Goal: Task Accomplishment & Management: Use online tool/utility

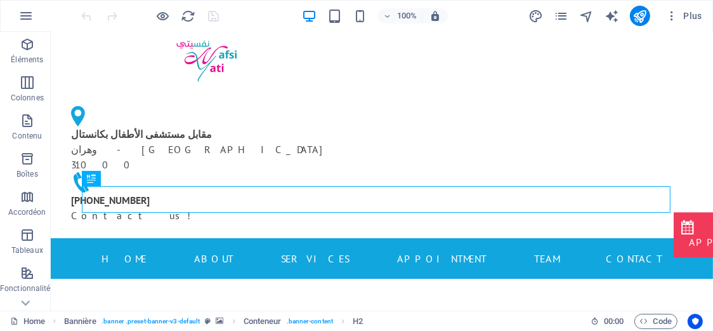
scroll to position [32, 0]
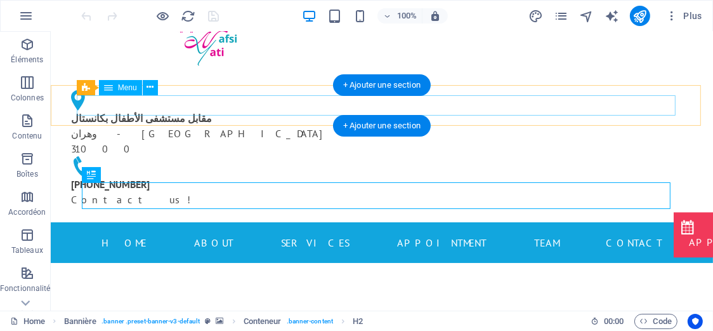
click at [202, 232] on nav "Home About Services Appointment Team Contact" at bounding box center [381, 242] width 599 height 20
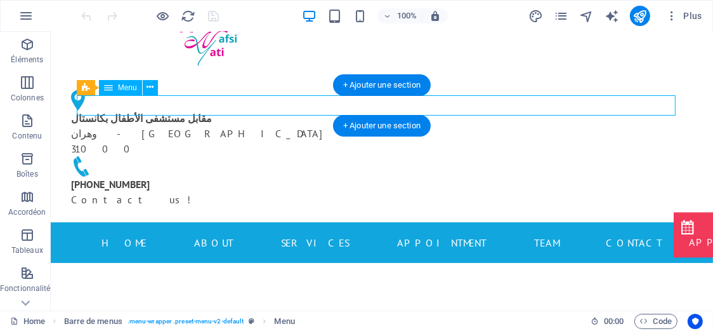
click at [208, 232] on nav "Home About Services Appointment Team Contact" at bounding box center [381, 242] width 599 height 20
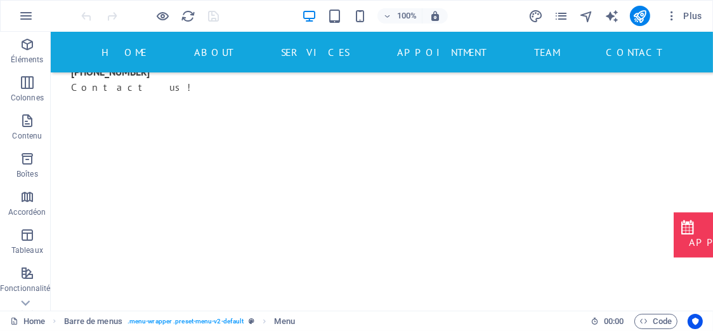
scroll to position [159, 0]
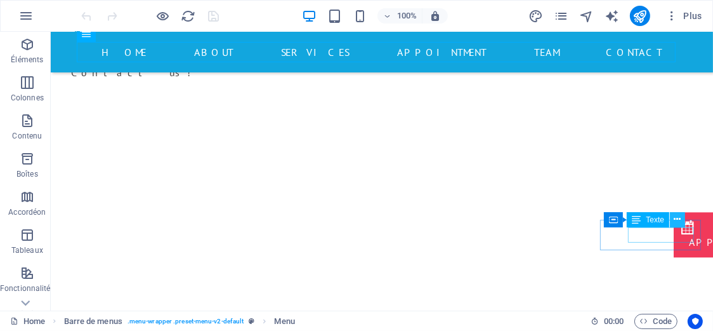
click at [681, 219] on div "Glissez et déposez l'élément de votre choix pour remplacer le contenu existant.…" at bounding box center [382, 91] width 663 height 437
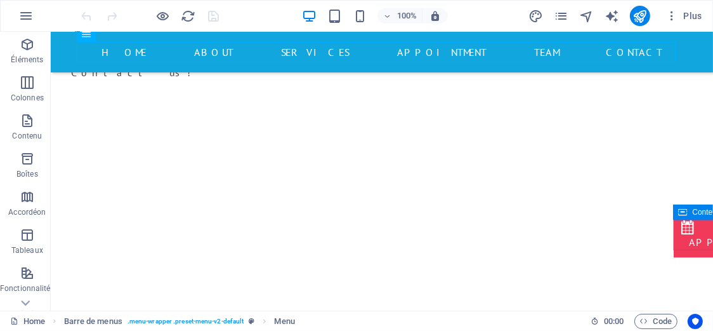
click at [685, 215] on icon at bounding box center [683, 211] width 9 height 15
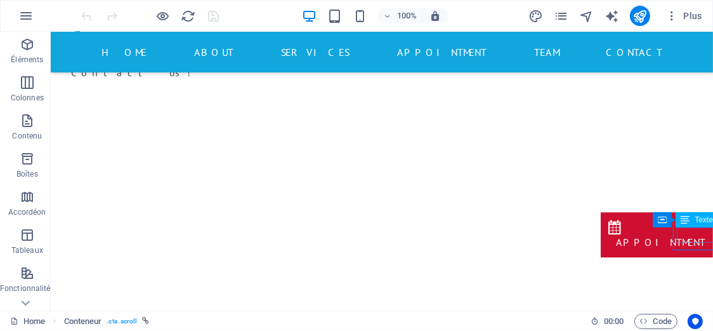
click at [680, 234] on div "Appointment" at bounding box center [660, 241] width 89 height 15
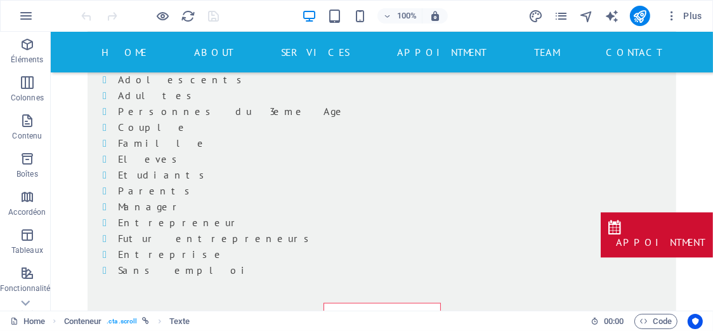
scroll to position [2301, 0]
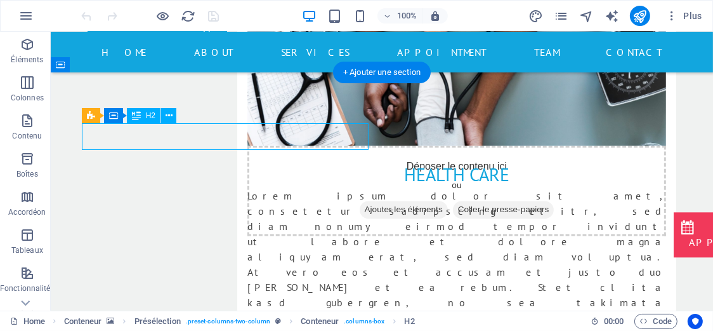
click at [262, 139] on div "Glissez et déposez l'élément de votre choix pour remplacer le contenu existant.…" at bounding box center [382, 171] width 663 height 279
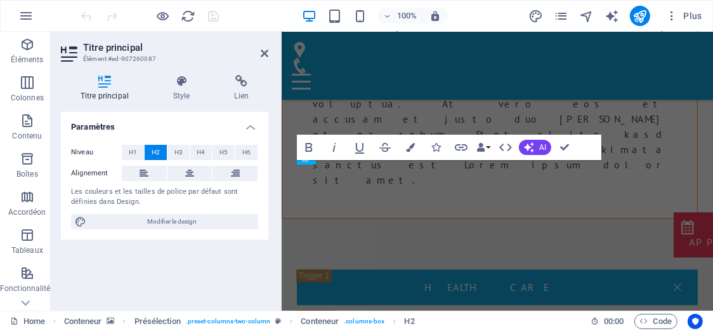
scroll to position [2823, 0]
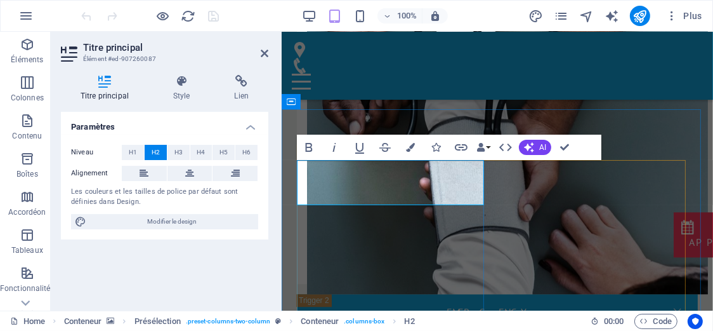
drag, startPoint x: 309, startPoint y: 171, endPoint x: 431, endPoint y: 192, distance: 123.7
click at [308, 152] on icon "button" at bounding box center [308, 147] width 15 height 15
click at [414, 143] on icon "button" at bounding box center [410, 147] width 9 height 9
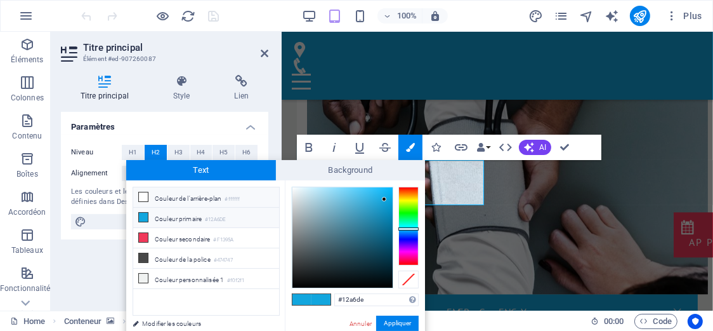
click at [202, 201] on li "Couleur de l'arrière-plan #ffffff" at bounding box center [206, 197] width 146 height 20
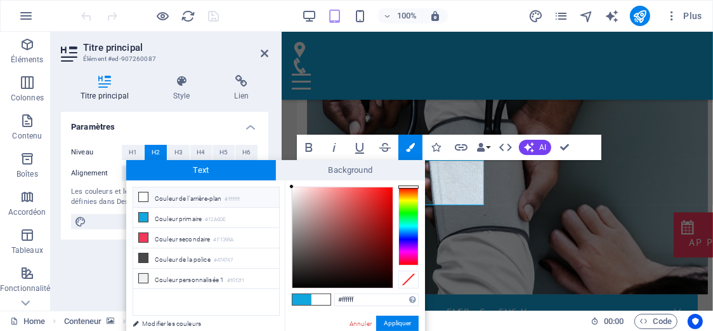
type input "#eee6e6"
click at [295, 193] on div at bounding box center [343, 237] width 100 height 100
click at [394, 322] on button "Appliquer" at bounding box center [397, 322] width 43 height 15
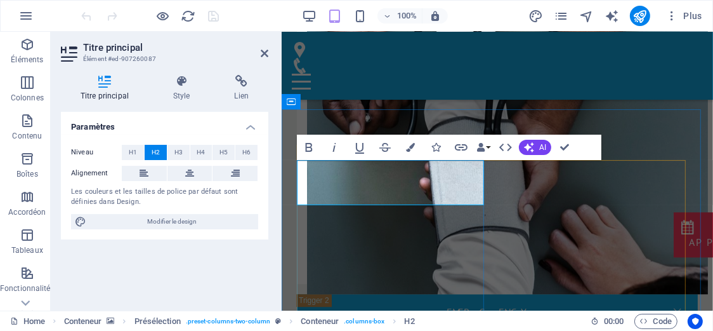
drag, startPoint x: 434, startPoint y: 192, endPoint x: 300, endPoint y: 174, distance: 134.5
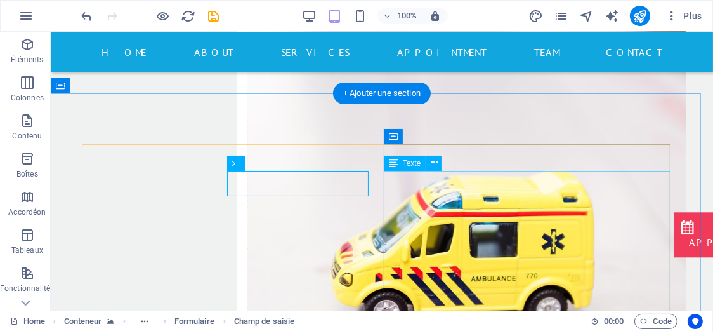
scroll to position [2279, 0]
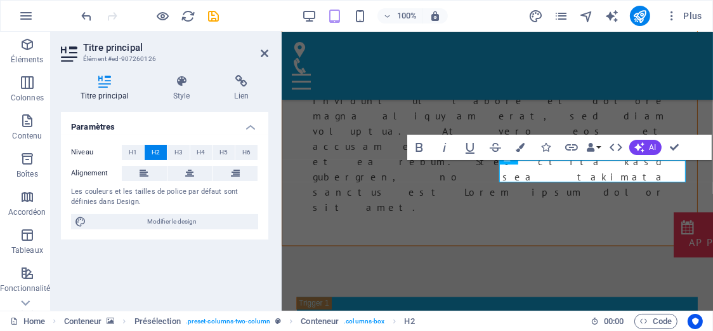
scroll to position [2823, 0]
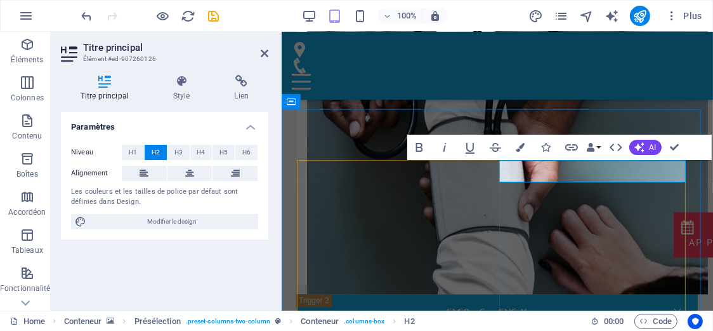
click at [423, 148] on icon "button" at bounding box center [419, 147] width 15 height 15
click at [520, 147] on icon "button" at bounding box center [521, 147] width 9 height 9
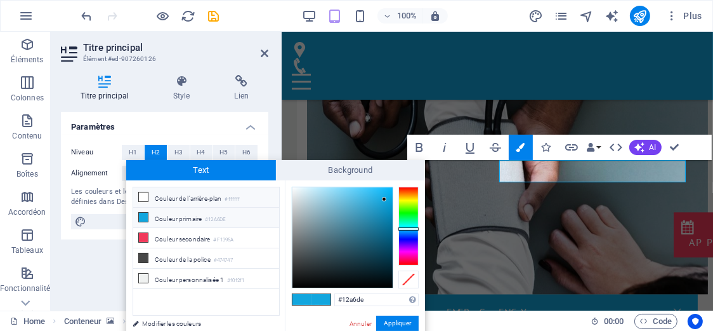
click at [206, 196] on li "Couleur de l'arrière-plan #ffffff" at bounding box center [206, 197] width 146 height 20
type input "#ffffff"
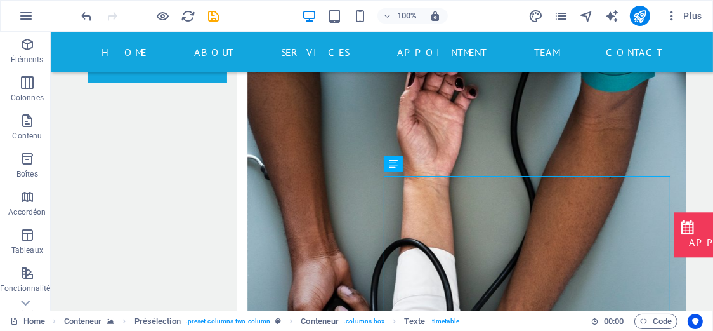
scroll to position [2279, 0]
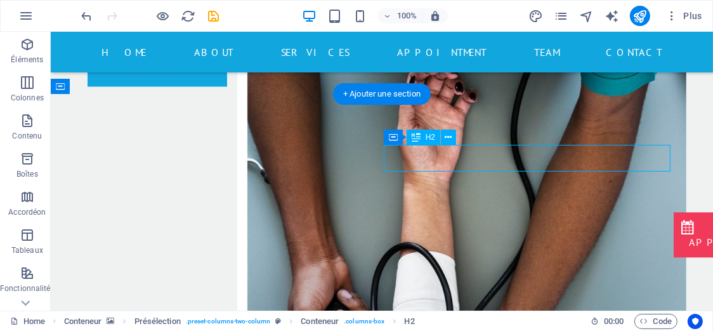
scroll to position [2823, 0]
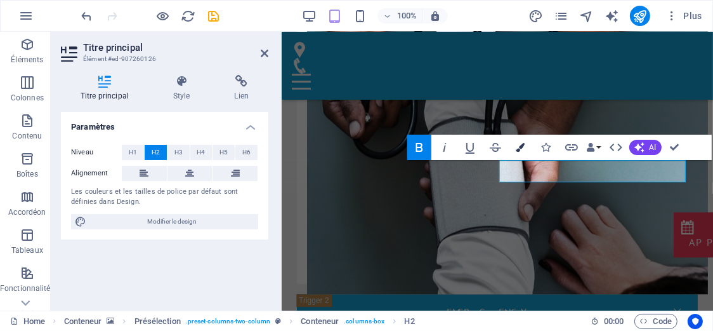
click at [523, 147] on icon "button" at bounding box center [521, 147] width 9 height 9
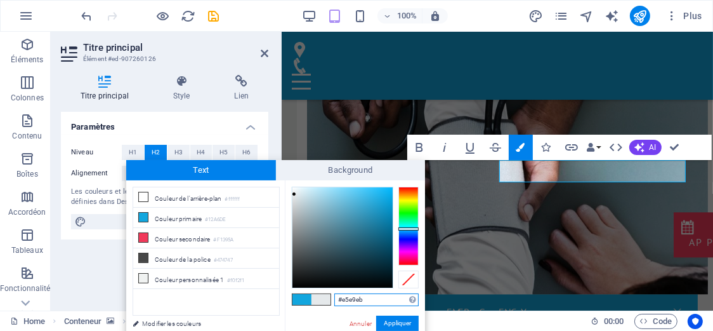
click at [295, 194] on div at bounding box center [343, 237] width 100 height 100
type input "#f1f6f8"
click at [295, 189] on div at bounding box center [343, 237] width 100 height 100
click at [399, 327] on button "Appliquer" at bounding box center [397, 322] width 43 height 15
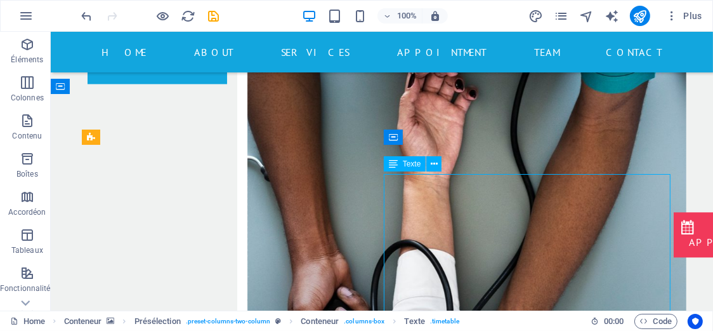
scroll to position [2279, 0]
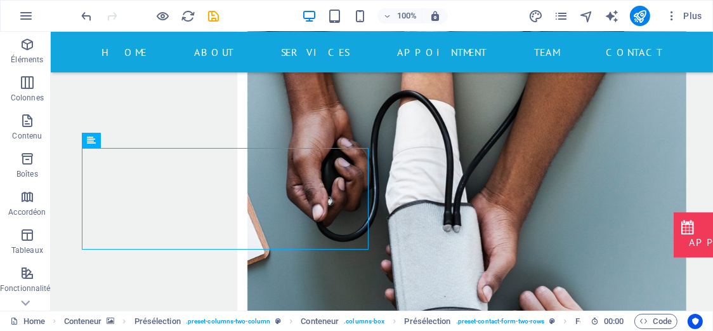
scroll to position [2342, 0]
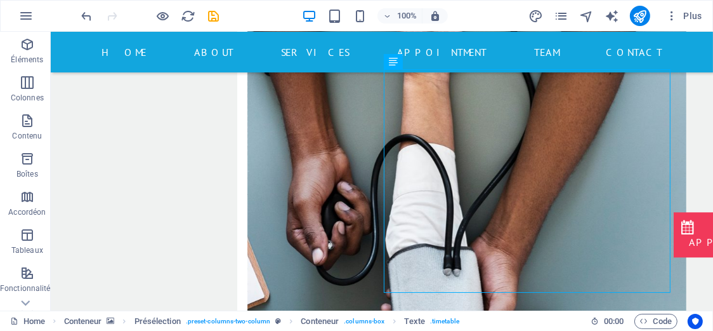
scroll to position [2344, 0]
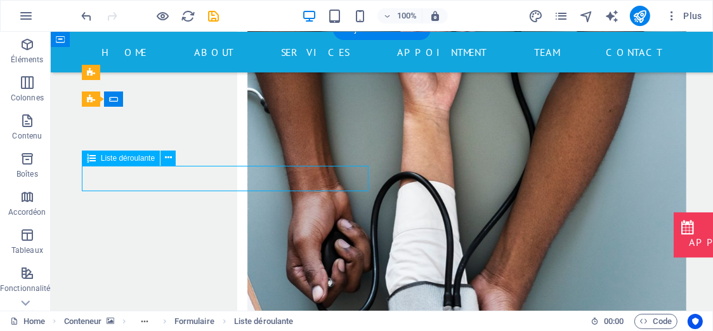
click at [132, 157] on span "Liste déroulante" at bounding box center [128, 158] width 54 height 8
click at [167, 157] on icon at bounding box center [168, 157] width 7 height 13
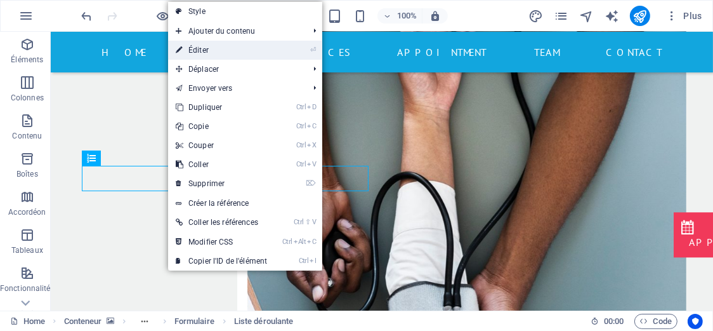
click at [201, 56] on link "⏎ Éditer" at bounding box center [221, 50] width 107 height 19
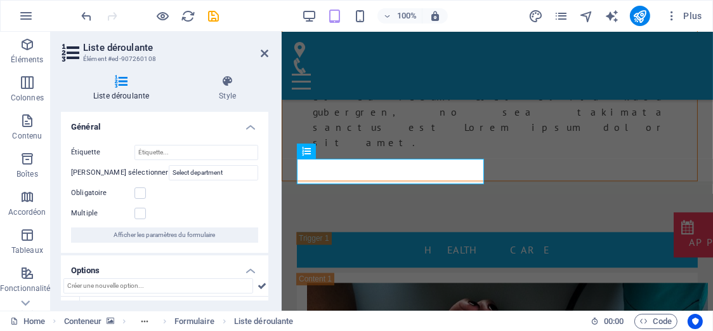
scroll to position [2929, 0]
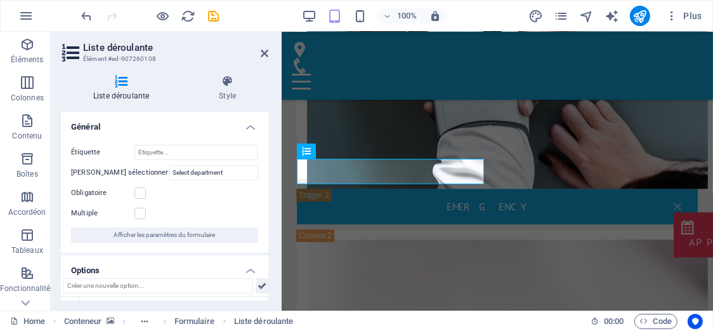
click at [258, 286] on icon at bounding box center [262, 285] width 9 height 15
drag, startPoint x: 266, startPoint y: 143, endPoint x: 267, endPoint y: 154, distance: 10.9
click at [267, 154] on div "Général Étiquette [PERSON_NAME] sélectionner Select department Obligatoire Mult…" at bounding box center [165, 206] width 208 height 189
click at [116, 83] on icon at bounding box center [121, 81] width 121 height 13
click at [119, 81] on icon at bounding box center [121, 81] width 121 height 13
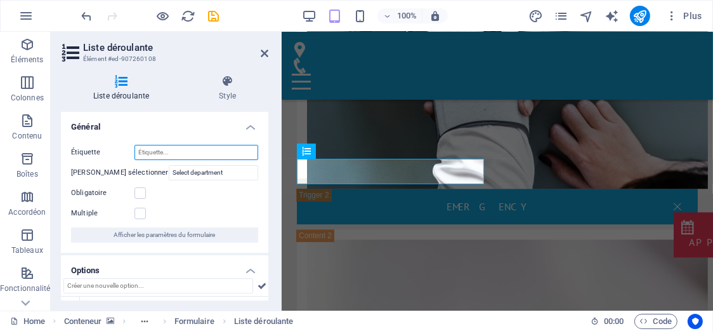
click at [197, 149] on input "Étiquette" at bounding box center [197, 152] width 124 height 15
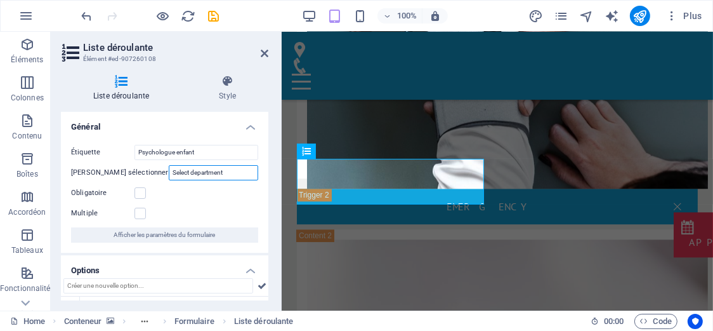
click at [184, 175] on input "Select department" at bounding box center [213, 172] width 89 height 15
click at [188, 155] on input "Psychologue enfant" at bounding box center [197, 152] width 124 height 15
click at [190, 152] on input "Psychologue enfant" at bounding box center [197, 152] width 124 height 15
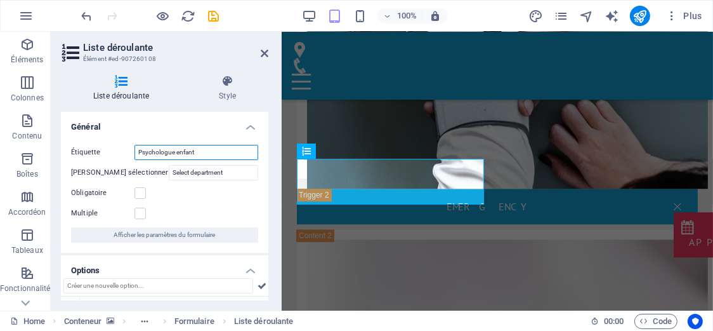
click at [190, 152] on input "Psychologue enfant" at bounding box center [197, 152] width 124 height 15
click at [208, 151] on input "Psychologue enfant" at bounding box center [197, 152] width 124 height 15
drag, startPoint x: 208, startPoint y: 151, endPoint x: 120, endPoint y: 152, distance: 88.2
click at [120, 152] on div "Étiquette Psychologue enfant" at bounding box center [164, 152] width 187 height 15
type input "votre difficulté"
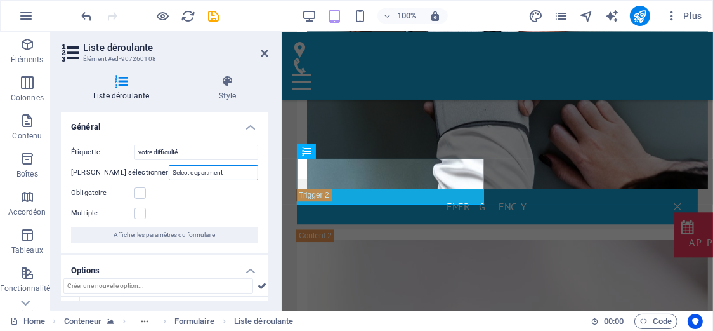
click at [169, 174] on input "Select department" at bounding box center [213, 172] width 89 height 15
type input "Psychologue enfant"
click at [140, 211] on label at bounding box center [140, 213] width 11 height 11
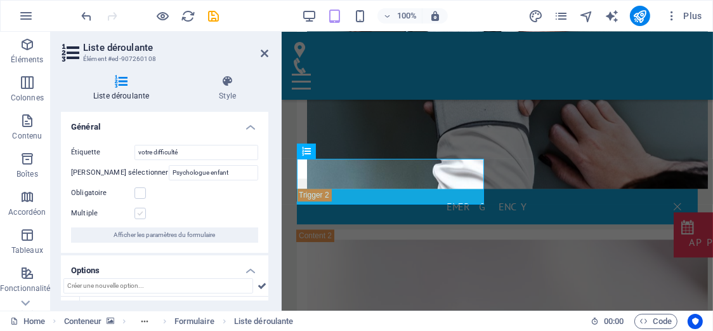
click at [0, 0] on input "Multiple" at bounding box center [0, 0] width 0 height 0
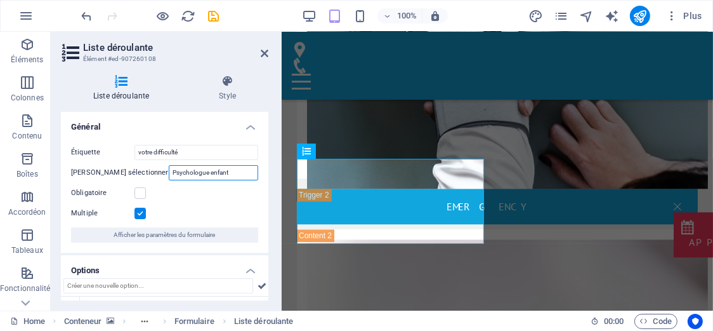
click at [230, 171] on input "Psychologue enfant" at bounding box center [213, 172] width 89 height 15
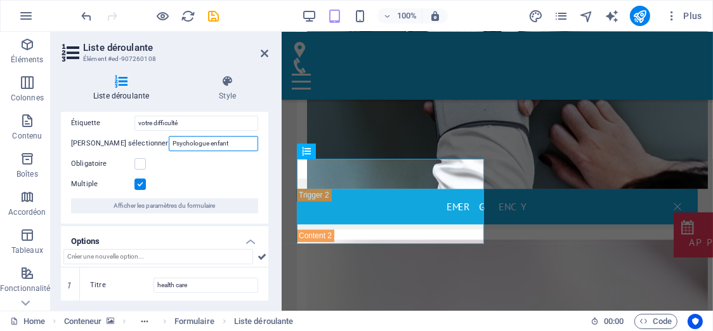
scroll to position [30, 0]
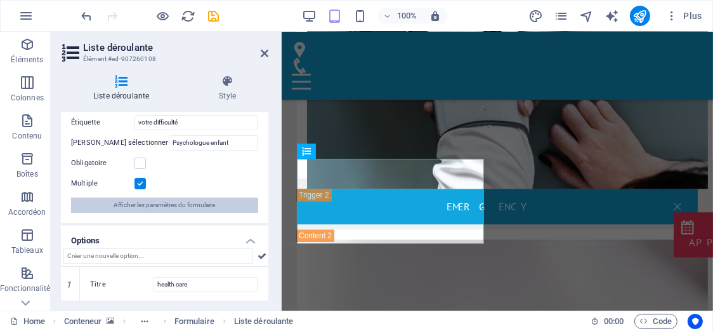
click at [214, 206] on span "Afficher les paramètres du formulaire" at bounding box center [165, 204] width 102 height 15
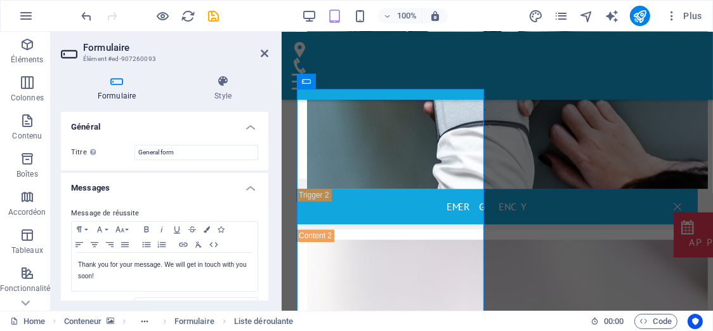
scroll to position [2939, 0]
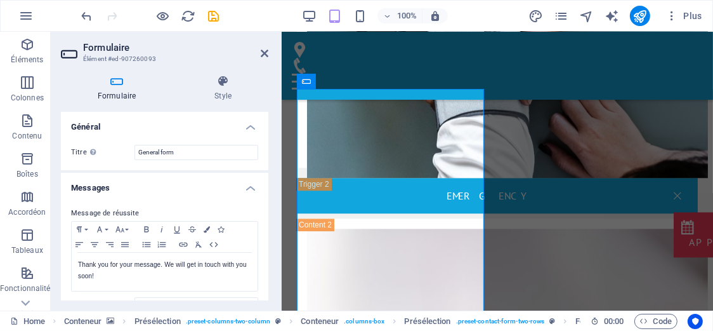
drag, startPoint x: 266, startPoint y: 154, endPoint x: 269, endPoint y: 180, distance: 26.8
click at [269, 180] on div "Formulaire Style Général [PERSON_NAME] un nom au formulaire. General form Messa…" at bounding box center [165, 188] width 228 height 246
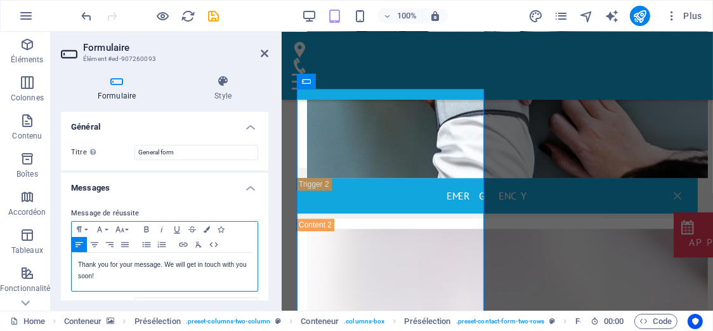
click at [226, 273] on p "Thank you for your message. We will get in touch with you soon!" at bounding box center [164, 270] width 173 height 23
click at [222, 269] on p "Thank you for your message. We will get in touch with you soon!" at bounding box center [164, 270] width 173 height 23
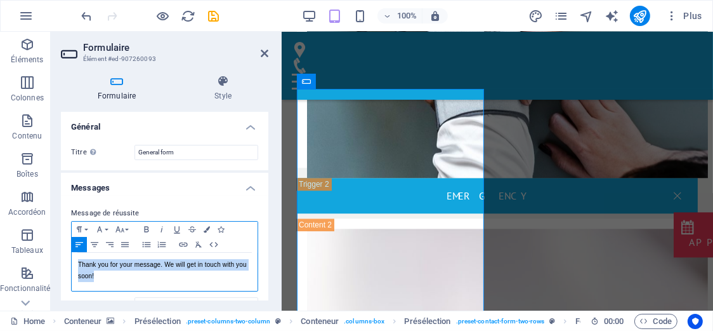
click at [222, 269] on p "Thank you for your message. We will get in touch with you soon!" at bounding box center [164, 270] width 173 height 23
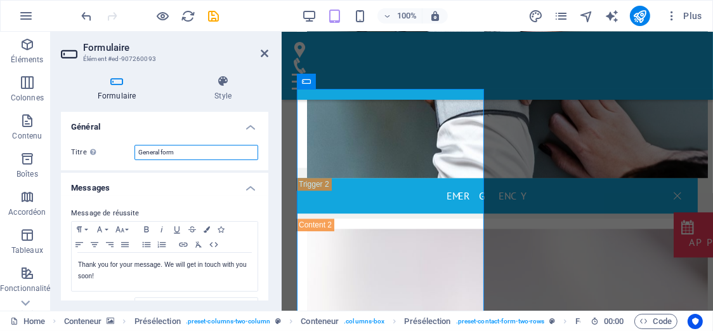
click at [200, 150] on input "General form" at bounding box center [197, 152] width 124 height 15
click at [215, 96] on h4 "Style" at bounding box center [223, 88] width 91 height 27
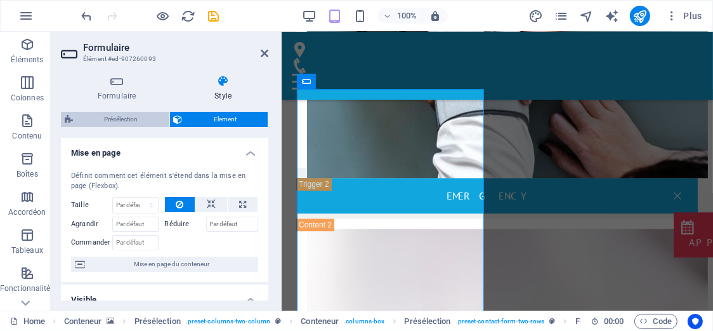
click at [132, 119] on span "Présélection" at bounding box center [121, 119] width 89 height 15
select select "px"
select select "rem"
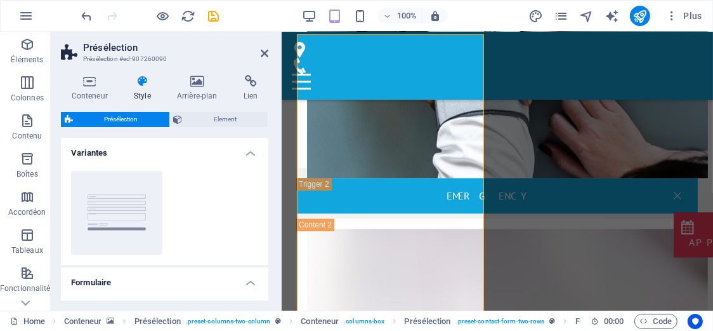
scroll to position [2994, 0]
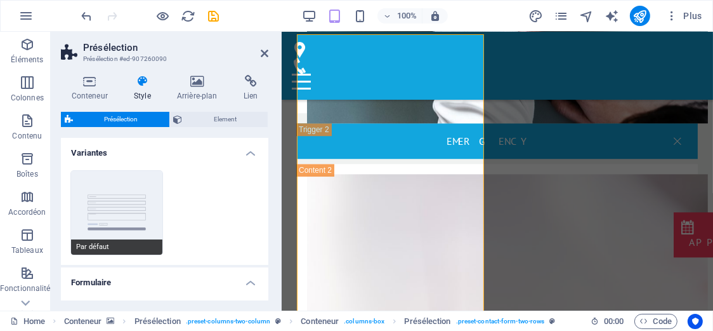
click at [130, 225] on button "Par défaut" at bounding box center [116, 213] width 91 height 84
type input "1"
type input "100"
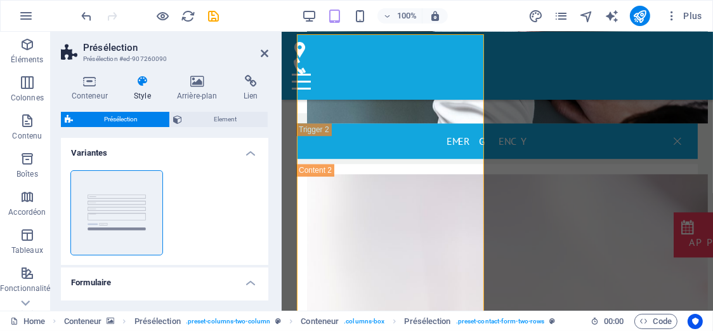
click at [248, 282] on h4 "Formulaire" at bounding box center [165, 278] width 208 height 23
click at [159, 288] on h4 "Formulaire" at bounding box center [165, 282] width 208 height 30
click at [96, 289] on h4 "Formulaire" at bounding box center [165, 278] width 208 height 23
click at [182, 121] on icon at bounding box center [178, 119] width 9 height 15
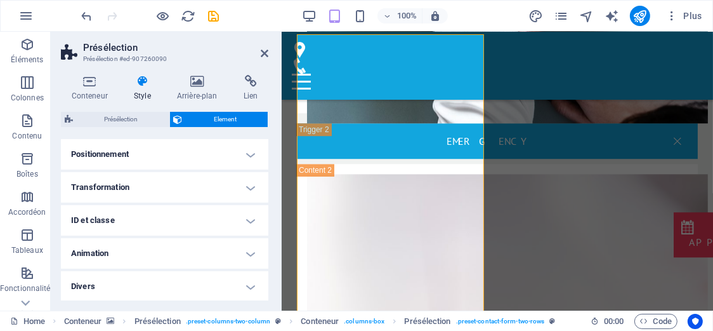
scroll to position [0, 0]
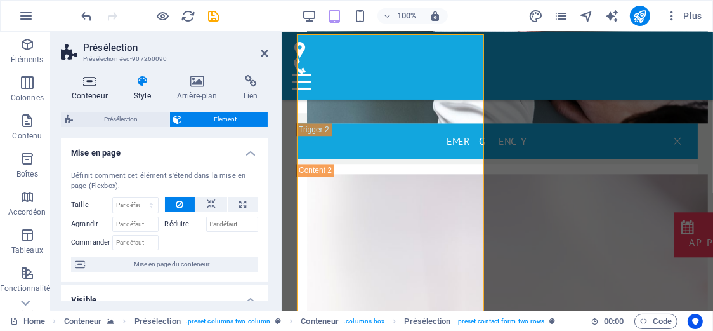
click at [97, 85] on icon at bounding box center [89, 81] width 57 height 13
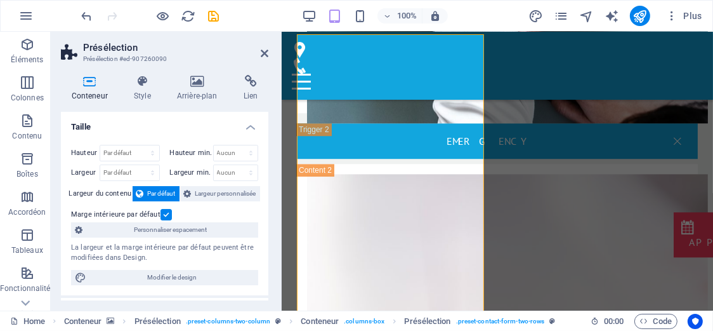
scroll to position [1, 0]
click at [259, 46] on h2 "Présélection" at bounding box center [175, 47] width 185 height 11
click at [263, 51] on icon at bounding box center [265, 53] width 8 height 10
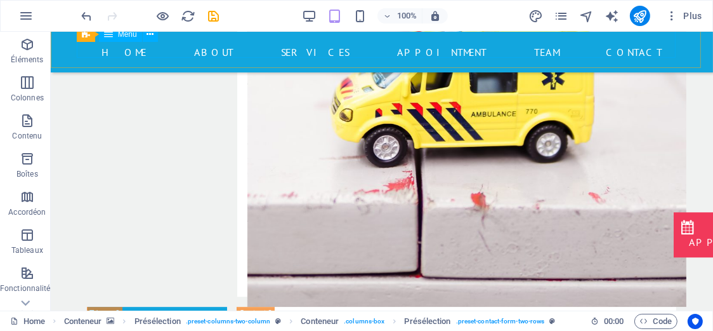
scroll to position [2512, 0]
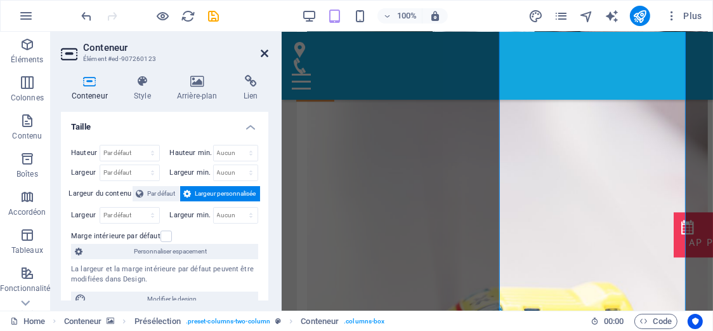
click at [265, 51] on icon at bounding box center [265, 53] width 8 height 10
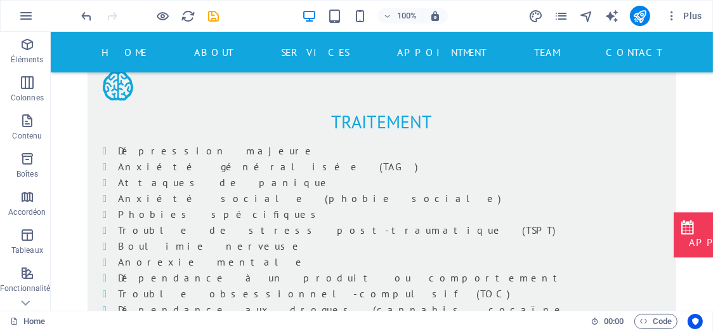
scroll to position [761, 0]
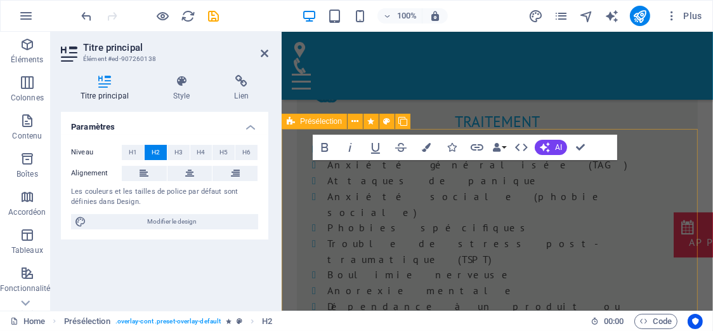
scroll to position [1052, 0]
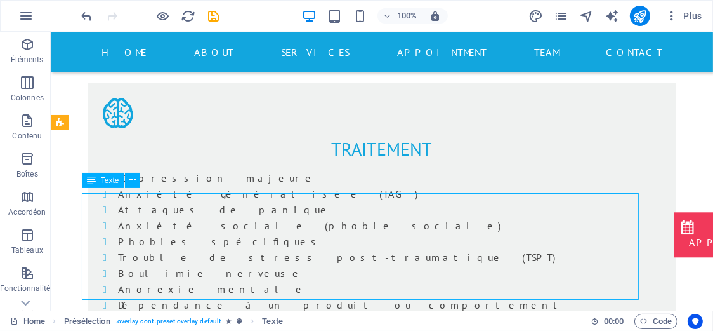
scroll to position [731, 0]
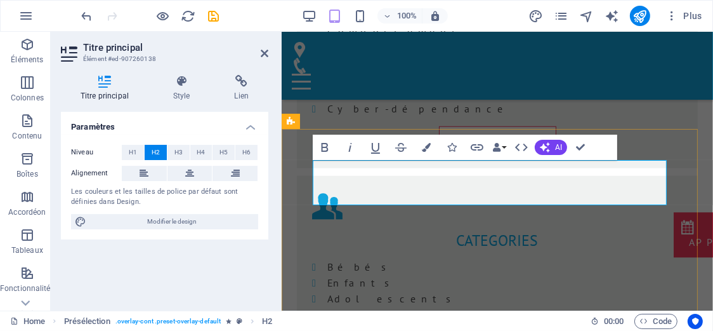
drag, startPoint x: 508, startPoint y: 173, endPoint x: 381, endPoint y: 166, distance: 127.1
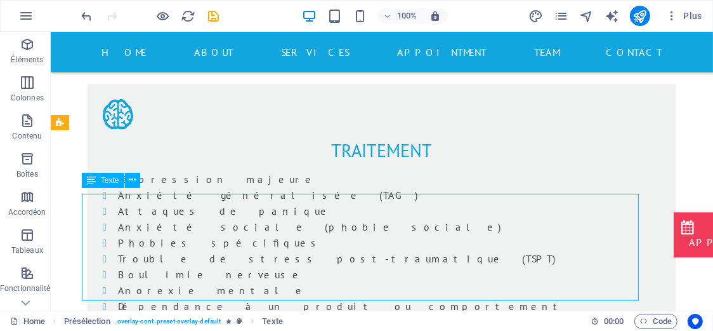
scroll to position [731, 0]
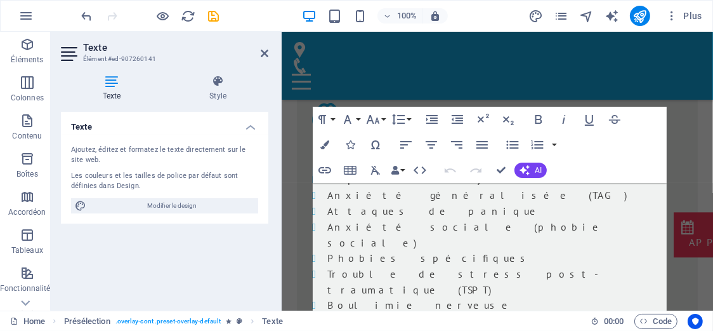
click at [243, 213] on div "Texte Élément #ed-907260141 Texte Style Texte Ajoutez, éditez et formatez le te…" at bounding box center [382, 171] width 663 height 279
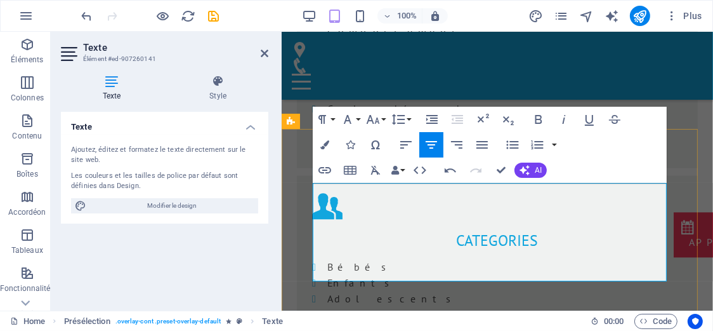
drag, startPoint x: 312, startPoint y: 229, endPoint x: 560, endPoint y: 270, distance: 252.3
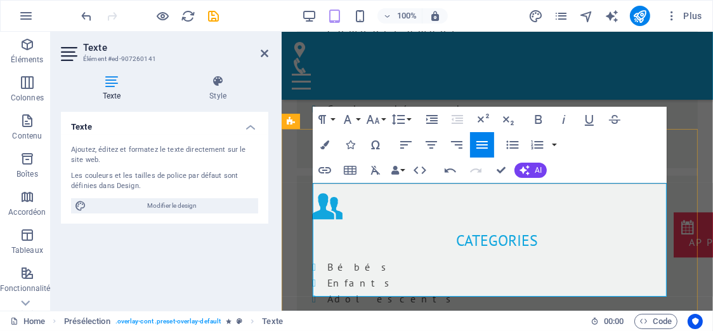
click at [265, 51] on icon at bounding box center [265, 53] width 8 height 10
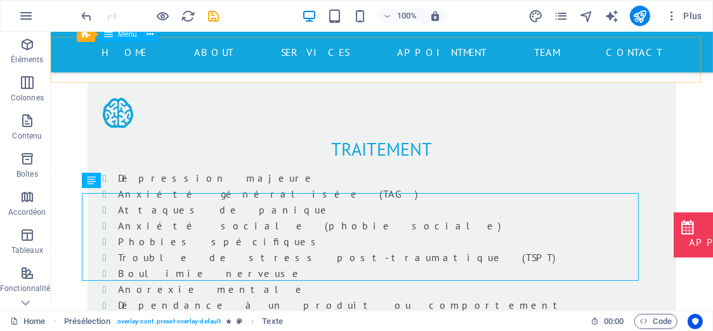
scroll to position [731, 0]
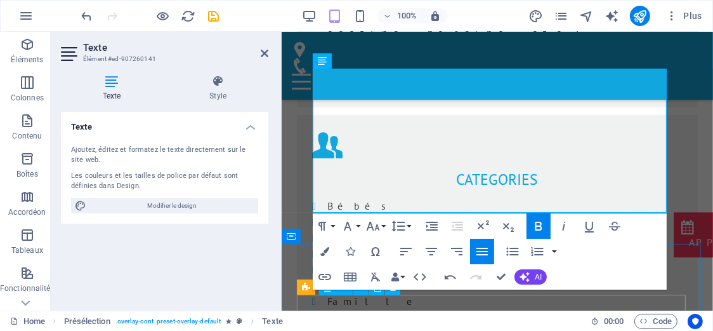
scroll to position [1184, 0]
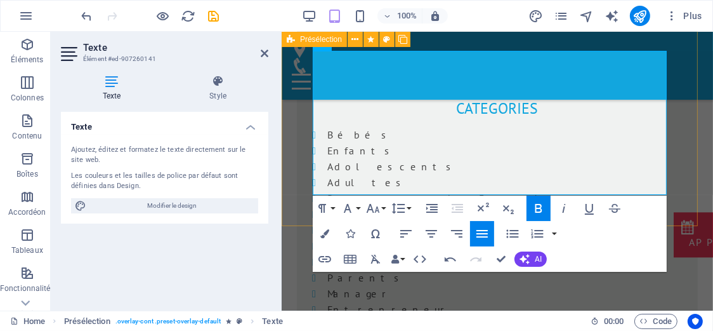
drag, startPoint x: 381, startPoint y: 275, endPoint x: 717, endPoint y: 242, distance: 338.0
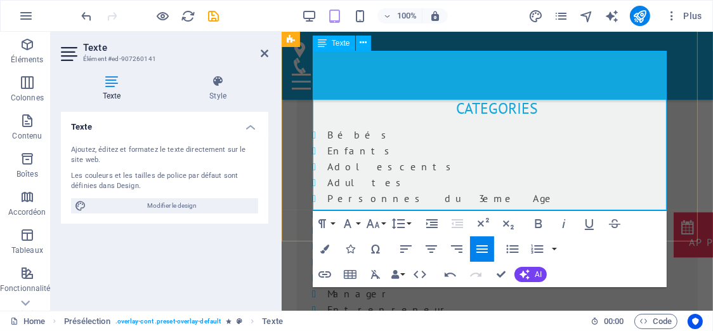
drag, startPoint x: 642, startPoint y: 190, endPoint x: 648, endPoint y: 195, distance: 8.5
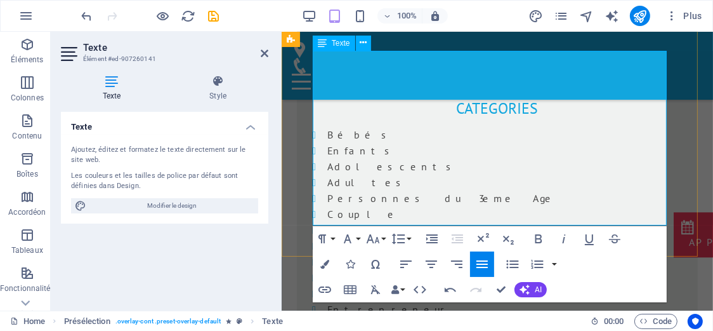
click at [540, 239] on icon "button" at bounding box center [538, 238] width 7 height 9
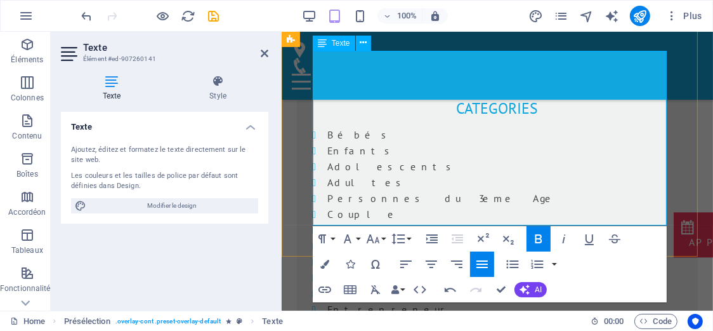
drag, startPoint x: 500, startPoint y: 188, endPoint x: 553, endPoint y: 192, distance: 54.1
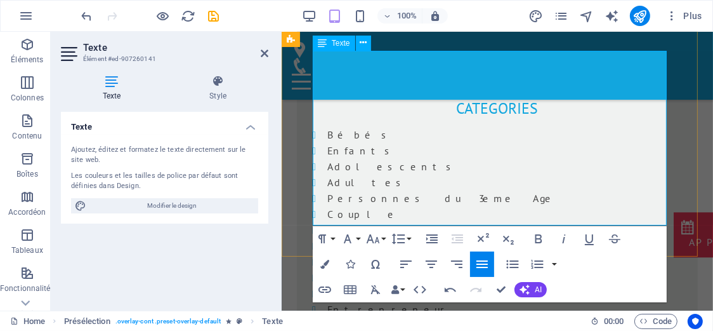
drag, startPoint x: 505, startPoint y: 187, endPoint x: 584, endPoint y: 187, distance: 79.3
click at [542, 240] on icon "button" at bounding box center [538, 238] width 15 height 15
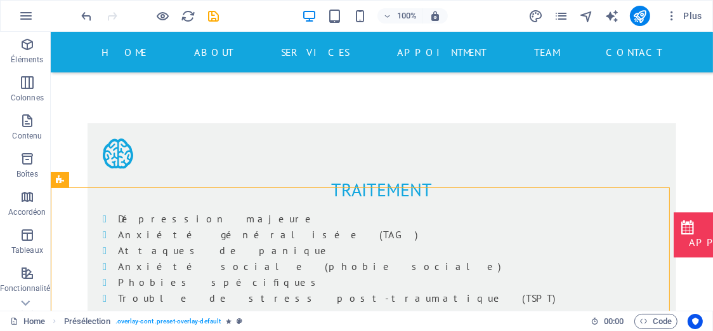
scroll to position [673, 0]
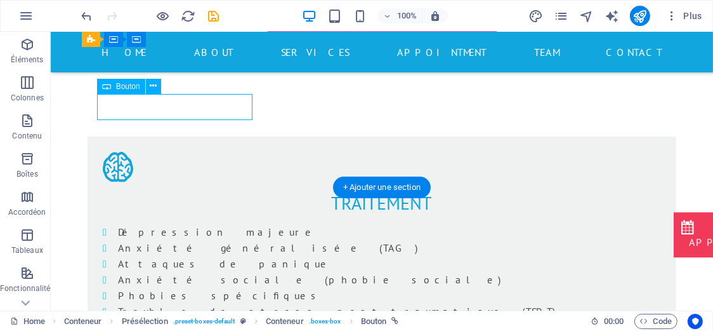
click at [189, 108] on div "Glissez et déposez l'élément de votre choix pour remplacer le contenu existant.…" at bounding box center [382, 171] width 663 height 279
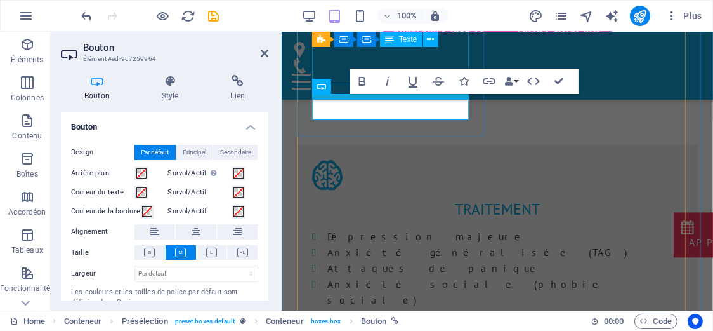
scroll to position [686, 0]
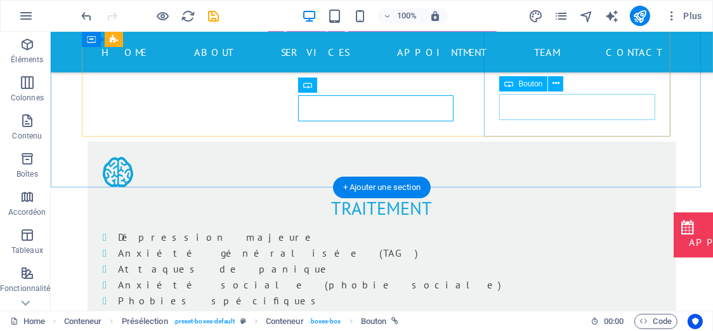
scroll to position [673, 0]
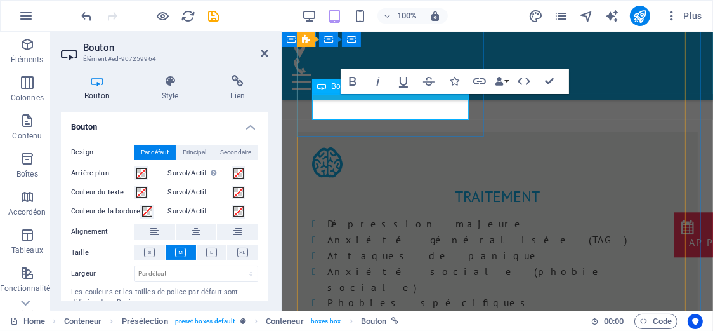
copy link "En savoir plus.."
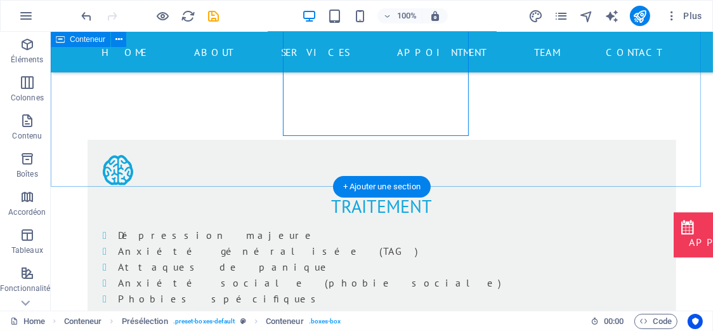
scroll to position [674, 0]
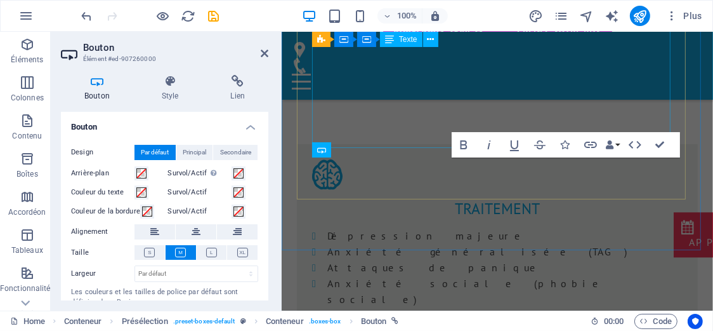
scroll to position [931, 0]
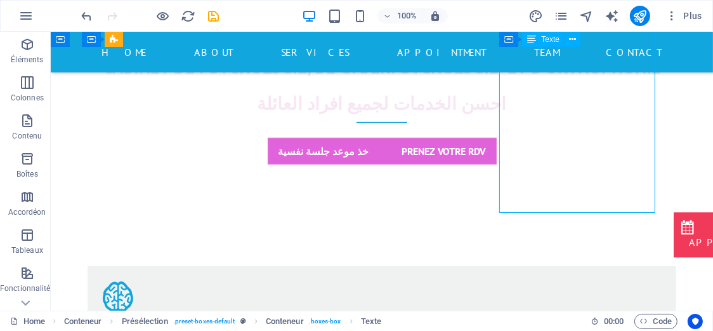
scroll to position [548, 0]
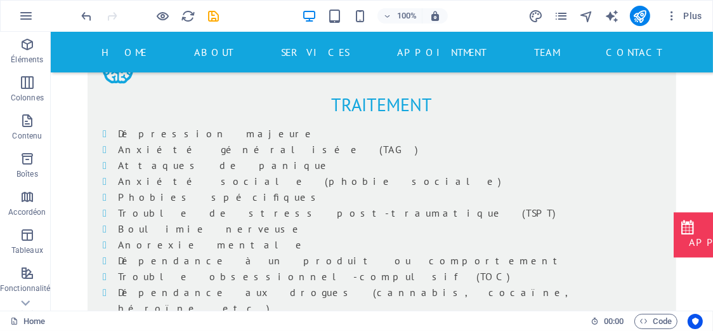
scroll to position [798, 0]
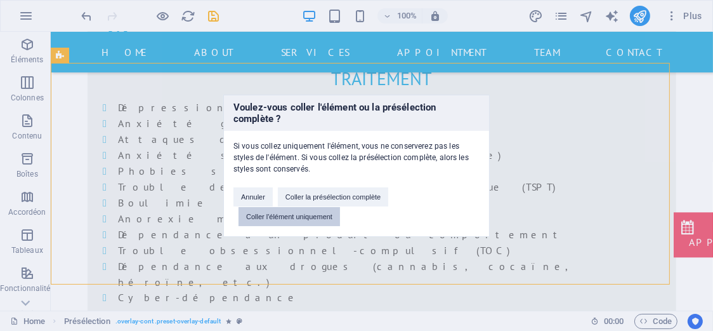
click at [315, 215] on button "Coller l'élément uniquement" at bounding box center [290, 216] width 102 height 19
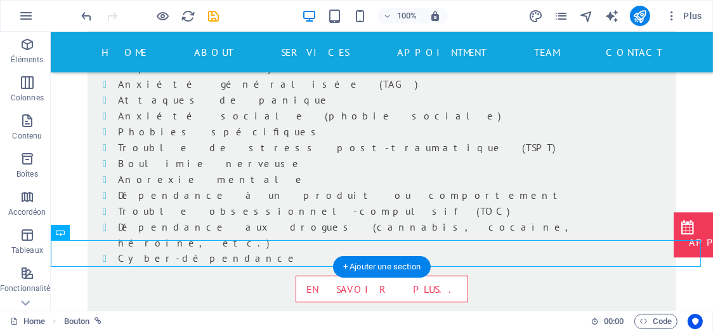
scroll to position [849, 0]
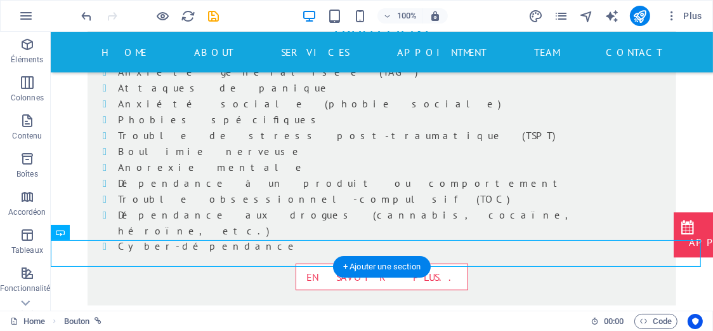
drag, startPoint x: 110, startPoint y: 292, endPoint x: 178, endPoint y: 272, distance: 70.3
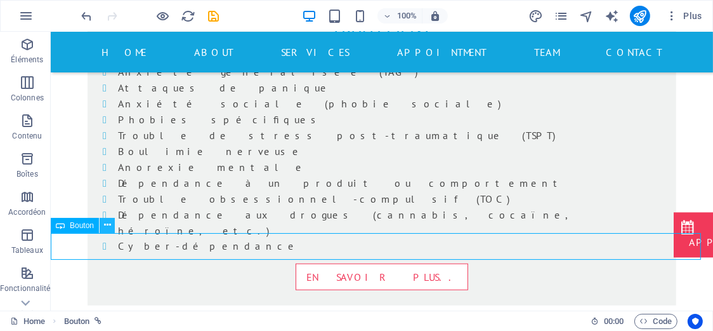
click at [109, 227] on icon at bounding box center [107, 224] width 7 height 13
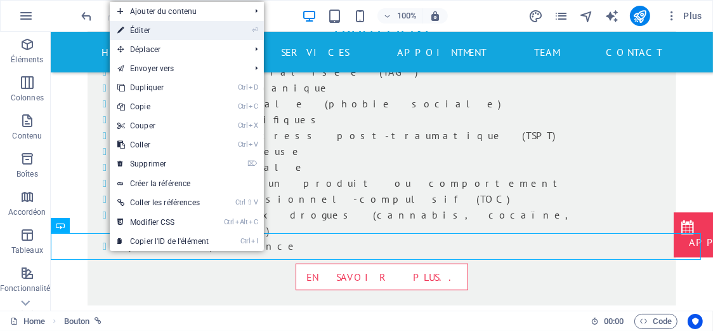
click at [174, 32] on link "⏎ Éditer" at bounding box center [163, 30] width 107 height 19
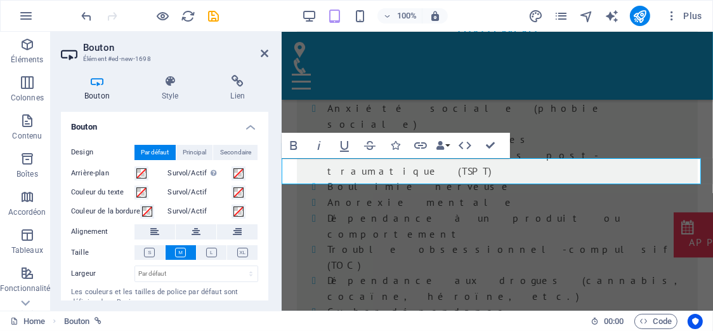
scroll to position [1282, 0]
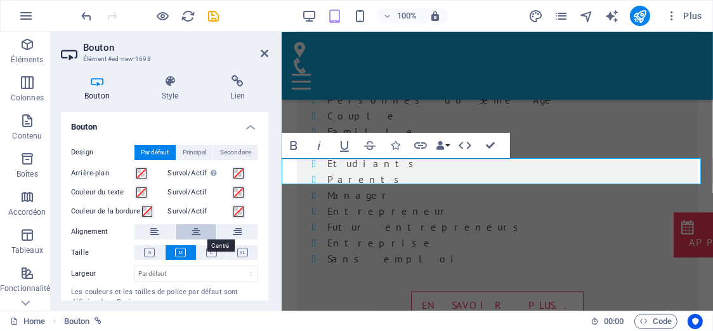
click at [190, 237] on button at bounding box center [196, 231] width 41 height 15
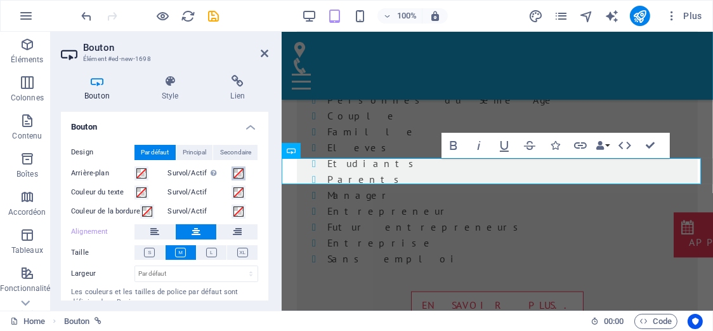
click at [237, 173] on span at bounding box center [239, 173] width 10 height 10
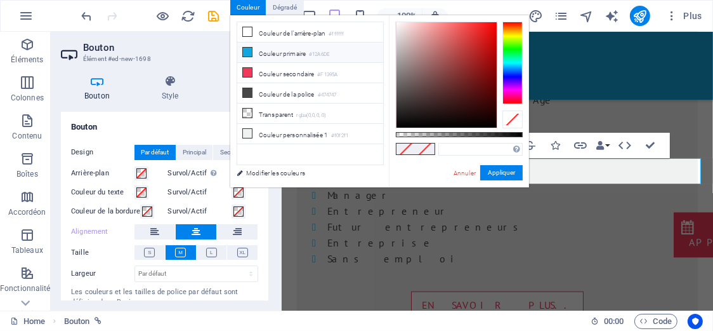
click at [361, 55] on li "Couleur primaire #12A6DE" at bounding box center [310, 53] width 146 height 20
type input "#12a6de"
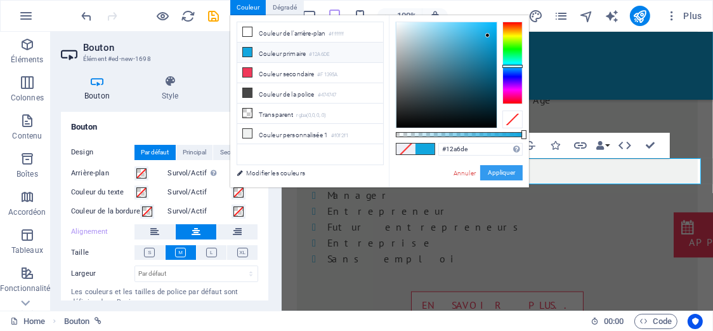
click at [496, 176] on button "Appliquer" at bounding box center [501, 172] width 43 height 15
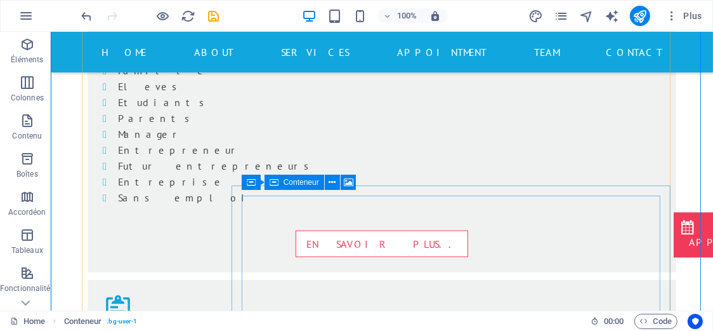
scroll to position [1287, 0]
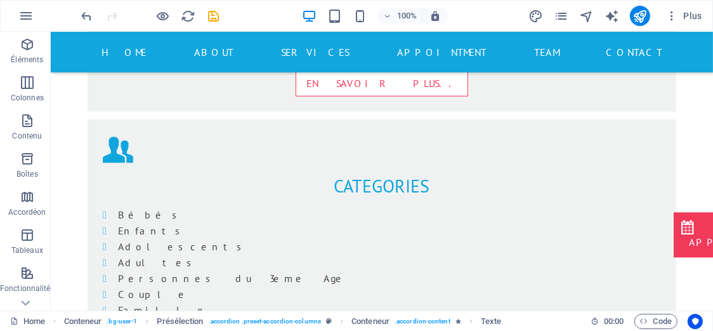
scroll to position [798, 0]
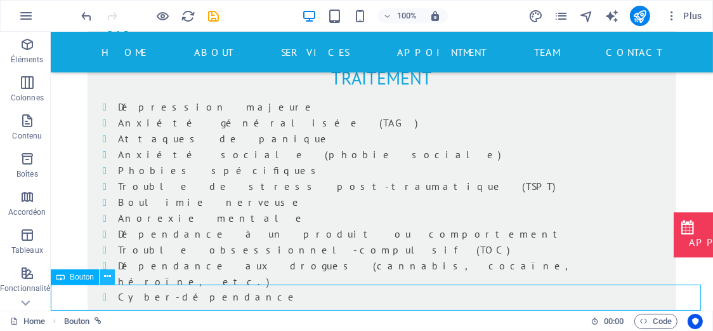
click at [107, 278] on icon at bounding box center [107, 276] width 7 height 13
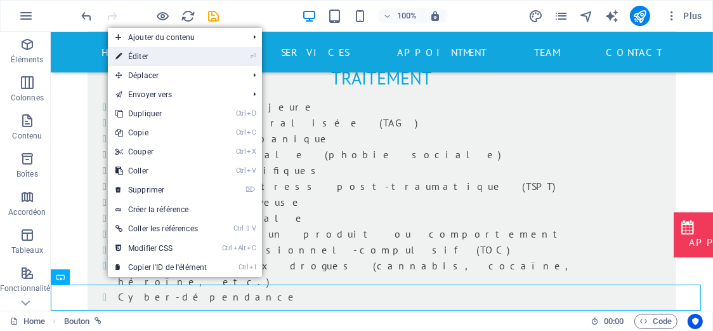
click at [164, 59] on link "⏎ Éditer" at bounding box center [161, 56] width 107 height 19
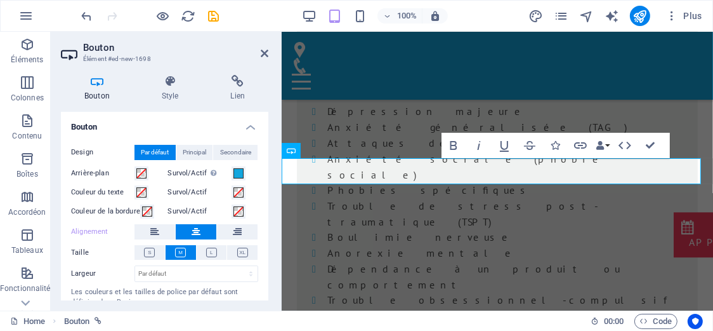
scroll to position [1282, 0]
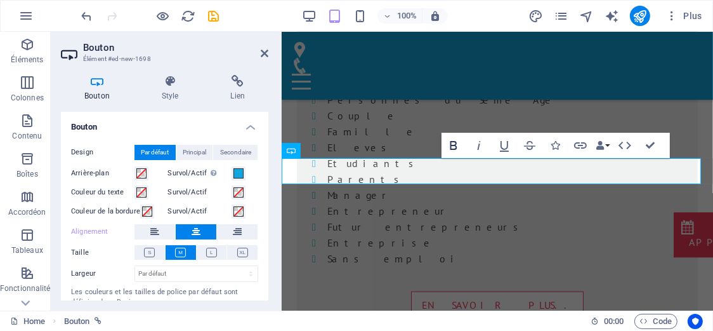
click at [455, 141] on icon "button" at bounding box center [454, 145] width 7 height 9
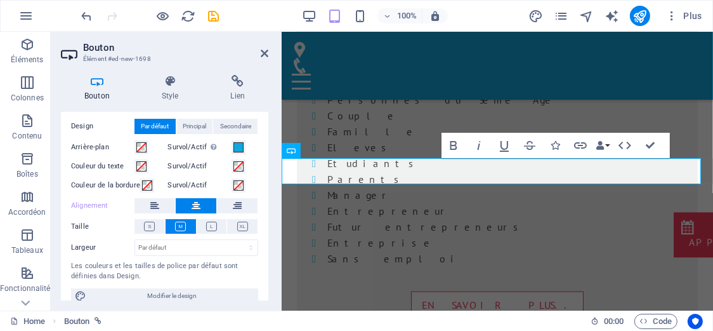
scroll to position [38, 0]
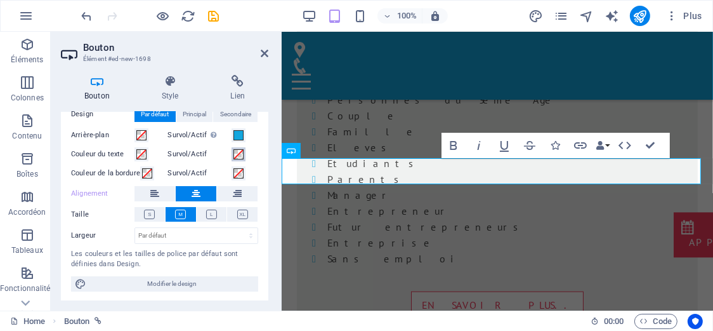
click at [240, 155] on span at bounding box center [239, 154] width 10 height 10
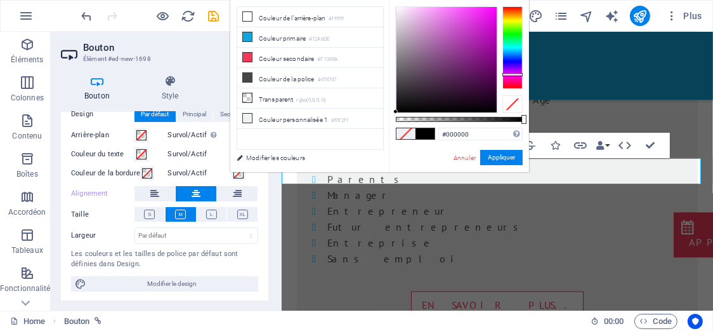
click at [510, 74] on div at bounding box center [513, 47] width 20 height 83
type input "#dd63dd"
click at [451, 20] on div at bounding box center [447, 59] width 100 height 105
click at [492, 153] on button "Appliquer" at bounding box center [501, 157] width 43 height 15
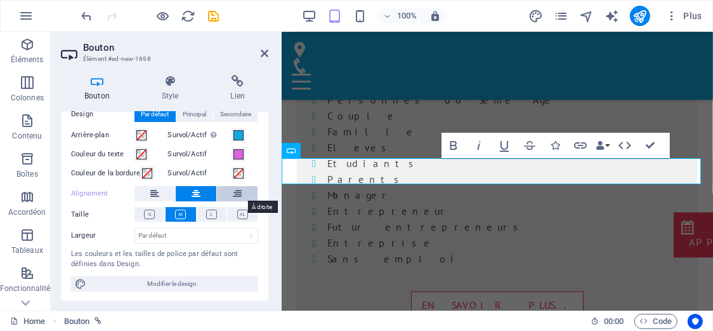
click at [237, 193] on icon at bounding box center [237, 193] width 9 height 15
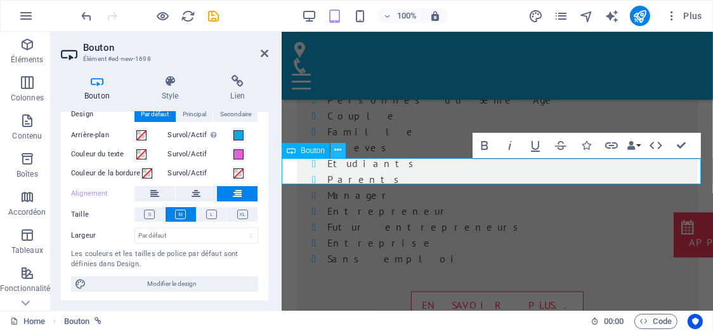
click at [338, 150] on icon at bounding box center [338, 149] width 7 height 13
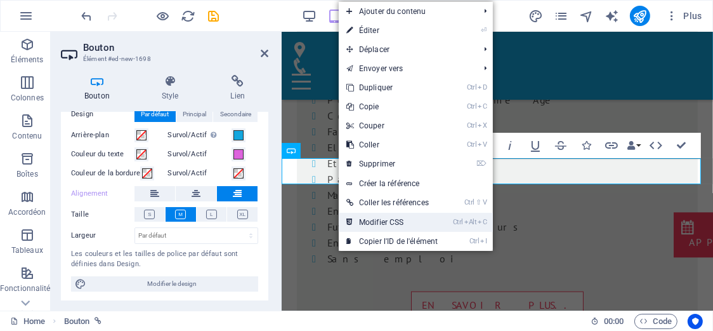
click at [359, 225] on link "Ctrl Alt C Modifier CSS" at bounding box center [392, 222] width 107 height 19
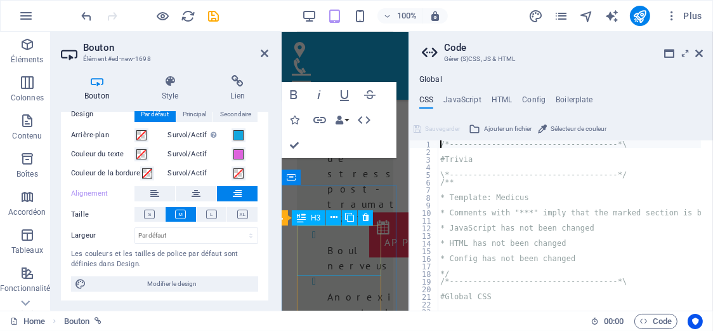
scroll to position [3400, 0]
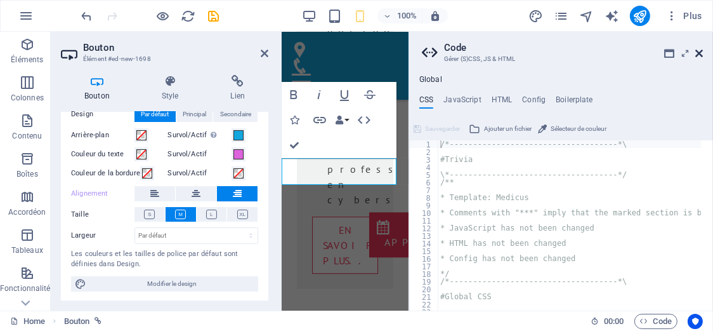
click at [702, 52] on icon at bounding box center [700, 53] width 8 height 10
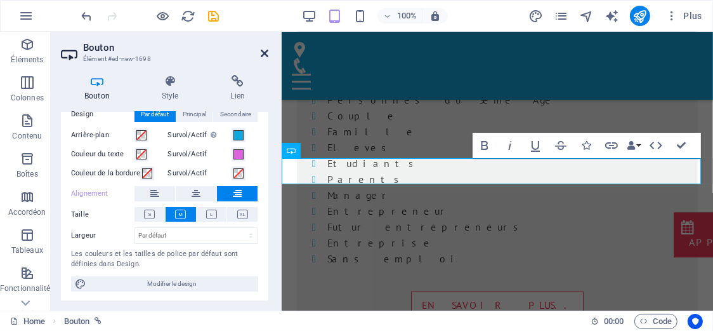
click at [268, 56] on icon at bounding box center [265, 53] width 8 height 10
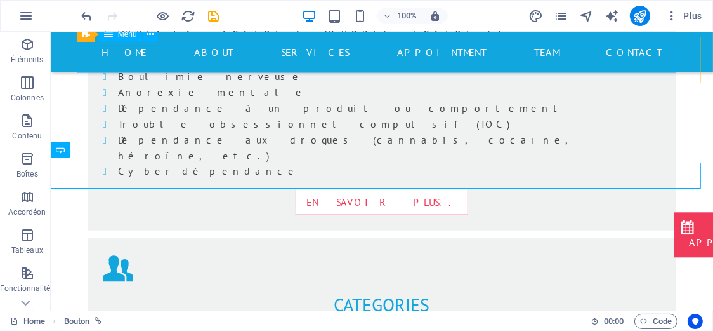
scroll to position [925, 0]
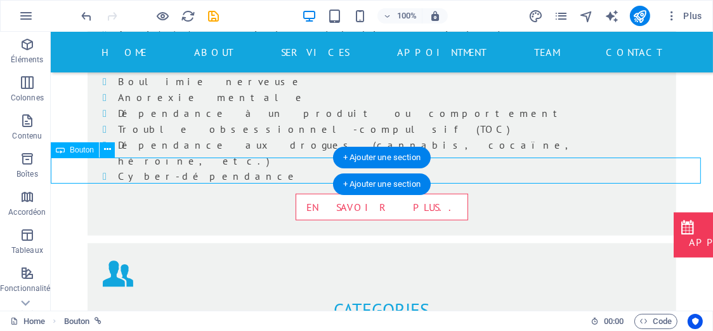
drag, startPoint x: 117, startPoint y: 168, endPoint x: 269, endPoint y: 168, distance: 151.7
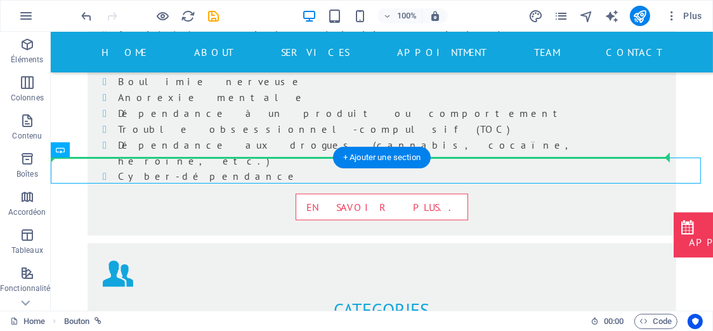
drag, startPoint x: 124, startPoint y: 173, endPoint x: 143, endPoint y: 145, distance: 33.3
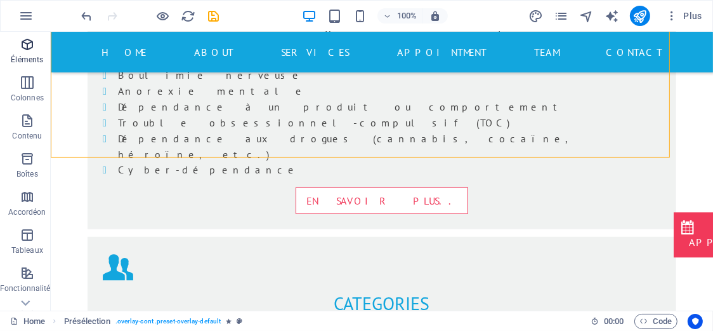
click at [32, 52] on span "Éléments" at bounding box center [27, 52] width 55 height 30
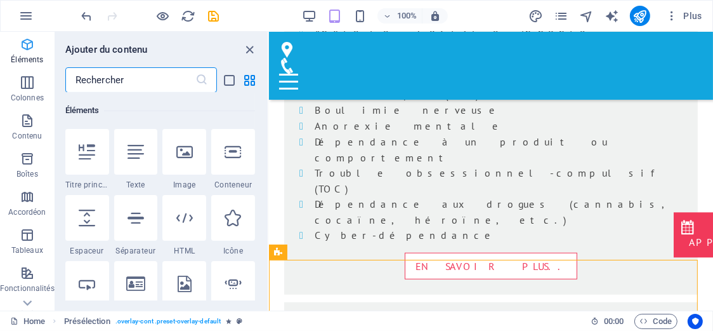
scroll to position [921, 0]
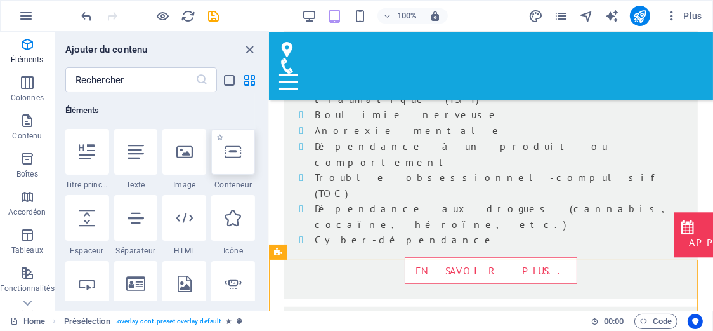
click at [225, 156] on icon at bounding box center [233, 151] width 17 height 17
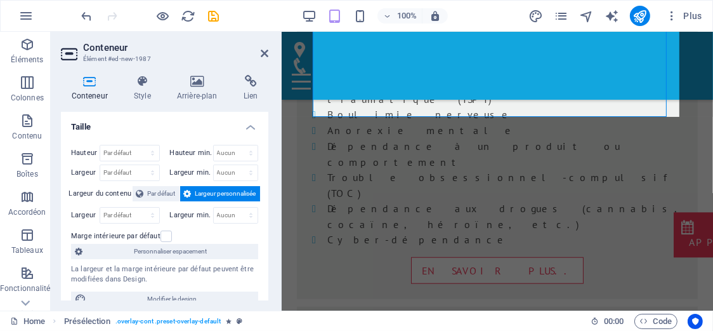
scroll to position [1184, 0]
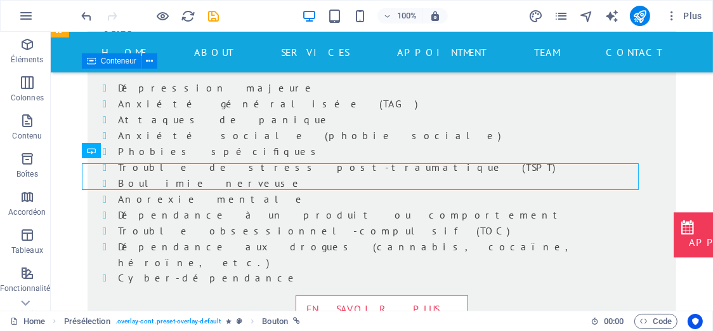
scroll to position [823, 0]
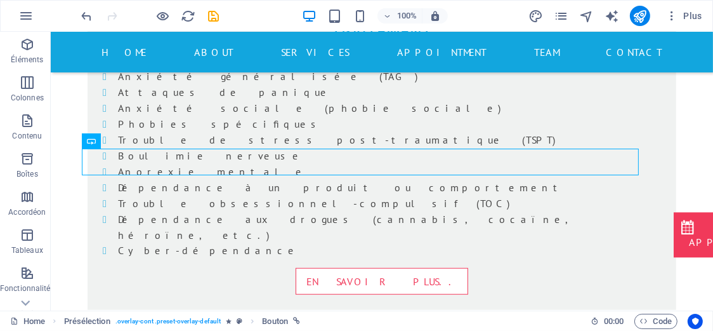
scroll to position [872, 0]
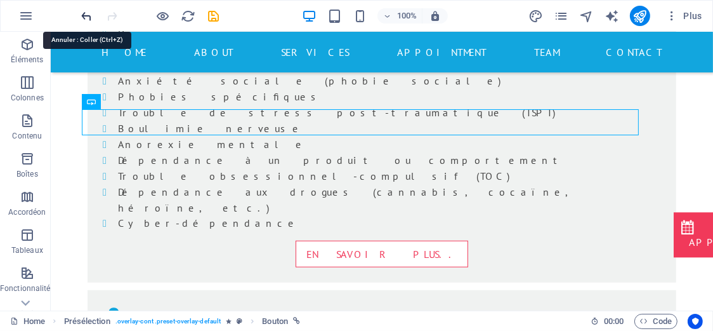
click at [86, 14] on icon "undo" at bounding box center [87, 16] width 15 height 15
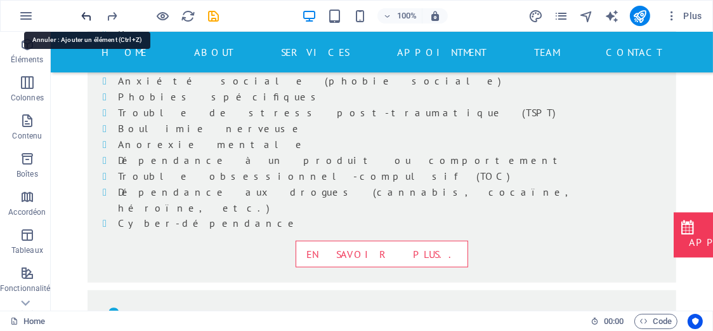
click at [86, 14] on icon "undo" at bounding box center [87, 16] width 15 height 15
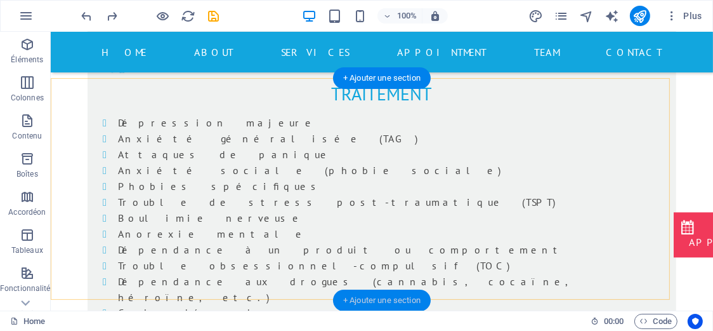
click at [355, 300] on div "+ Ajouter une section" at bounding box center [382, 300] width 98 height 22
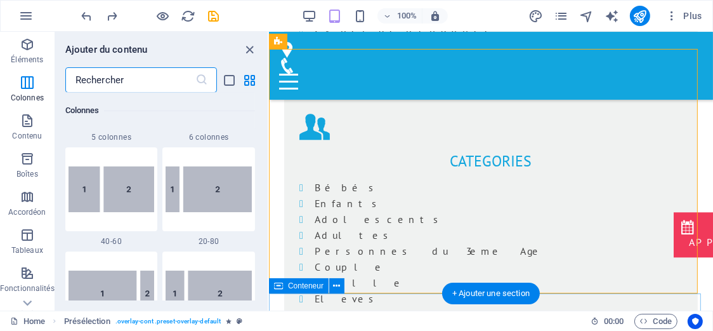
scroll to position [2085, 0]
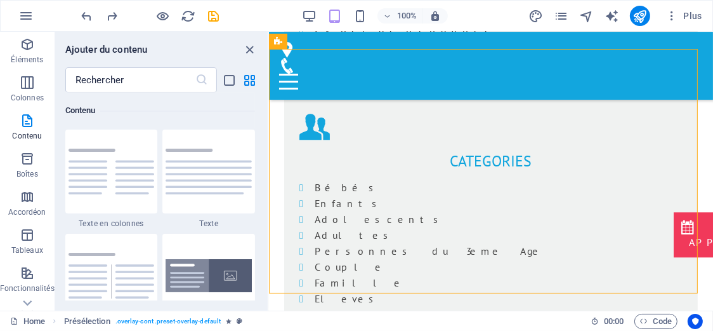
drag, startPoint x: 265, startPoint y: 134, endPoint x: 265, endPoint y: 170, distance: 36.2
click at [265, 170] on div "Éléments 1 Star Titre principal 1 Star Texte 1 Star Image 1 Star Conteneur 1 St…" at bounding box center [161, 197] width 213 height 208
click at [29, 52] on span "Éléments" at bounding box center [27, 52] width 55 height 30
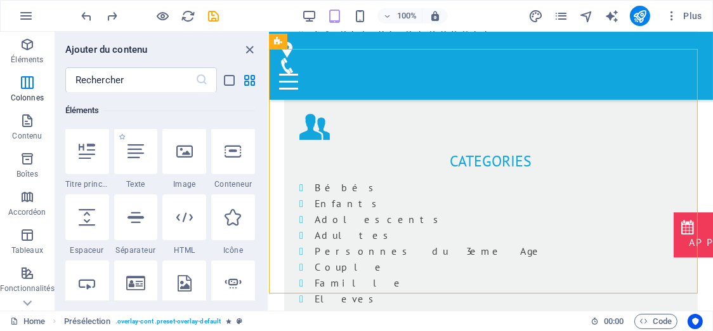
scroll to position [0, 0]
drag, startPoint x: 264, startPoint y: 105, endPoint x: 265, endPoint y: 118, distance: 13.4
click at [265, 118] on div "Éléments 1 Star Titre principal 1 Star Texte 1 Star Image 1 Star Conteneur 1 St…" at bounding box center [161, 197] width 213 height 208
click at [122, 80] on input "text" at bounding box center [130, 79] width 130 height 25
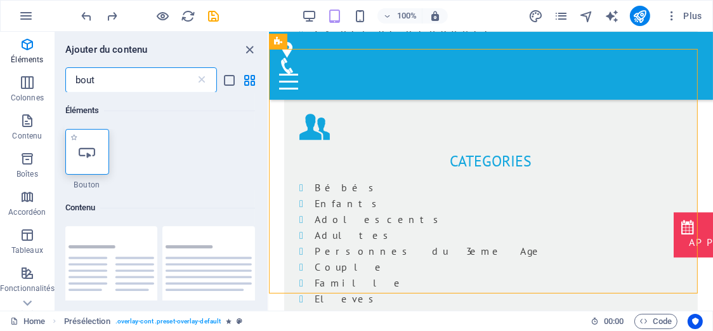
type input "bout"
click at [89, 143] on icon at bounding box center [87, 151] width 17 height 17
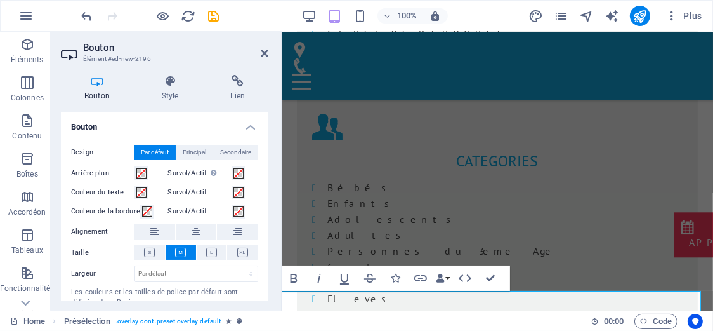
scroll to position [1149, 0]
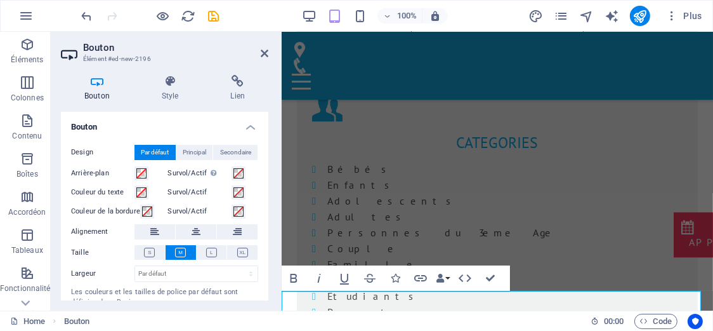
click at [196, 233] on icon at bounding box center [196, 231] width 9 height 15
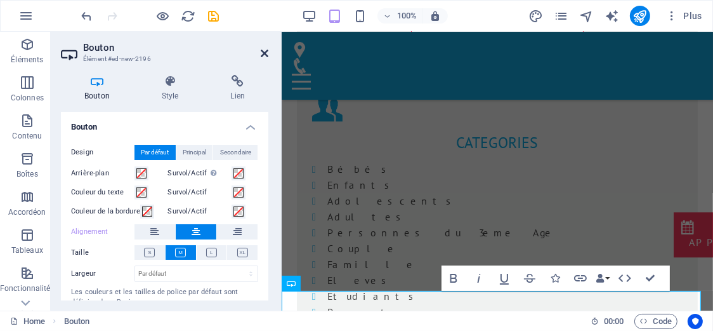
click at [268, 50] on icon at bounding box center [265, 53] width 8 height 10
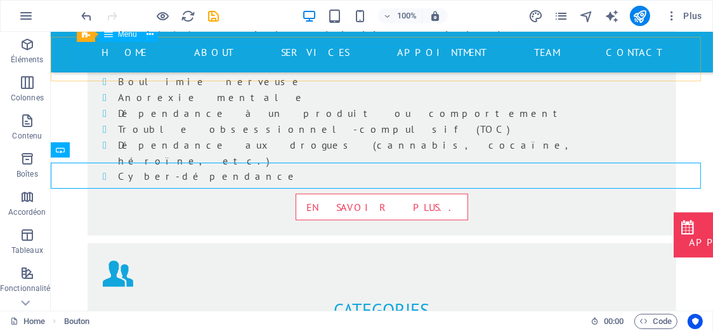
scroll to position [925, 0]
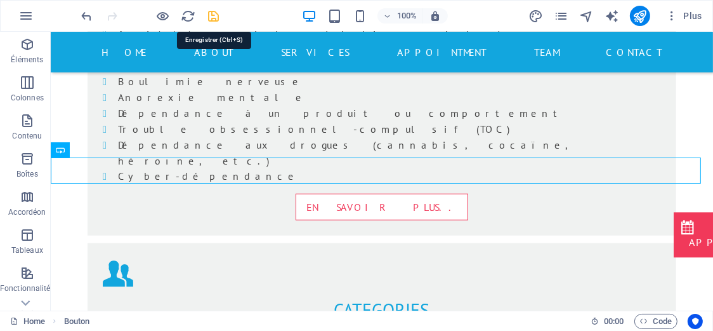
click at [214, 17] on icon "save" at bounding box center [214, 16] width 15 height 15
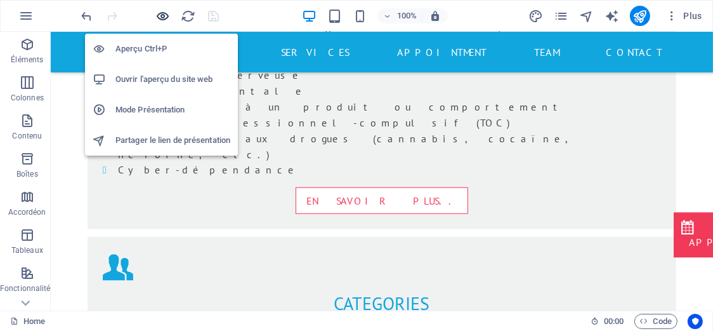
click at [160, 17] on icon "button" at bounding box center [163, 16] width 15 height 15
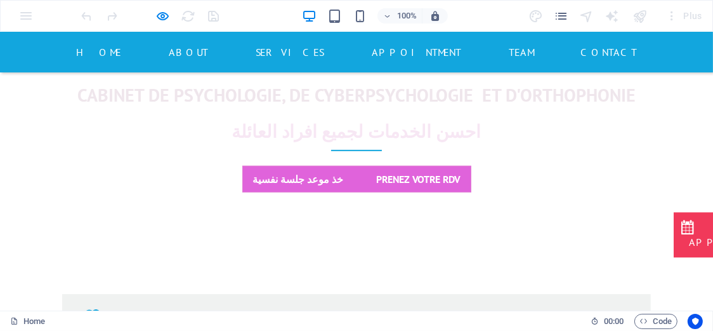
scroll to position [492, 0]
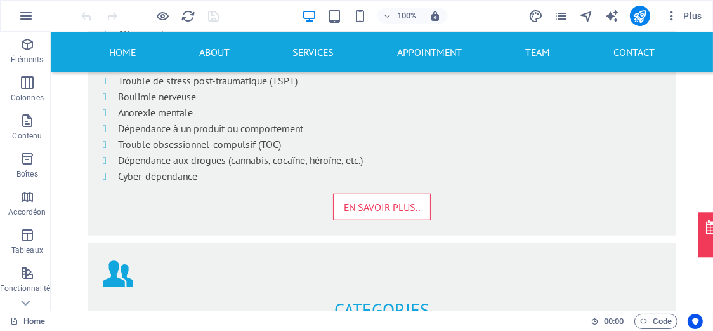
scroll to position [871, 0]
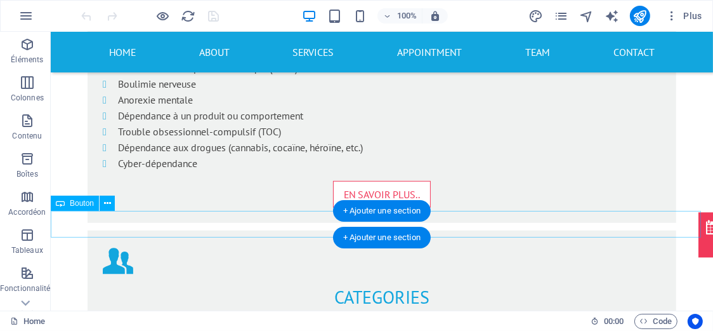
drag, startPoint x: 121, startPoint y: 235, endPoint x: 323, endPoint y: 225, distance: 202.7
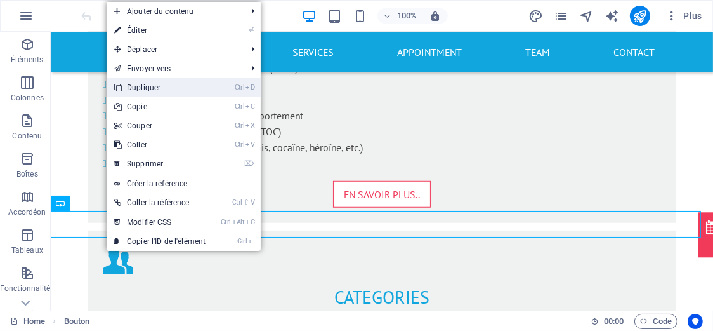
click at [143, 88] on link "Ctrl D Dupliquer" at bounding box center [160, 87] width 107 height 19
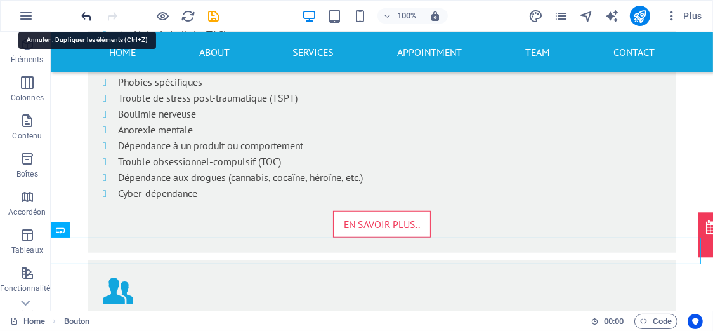
click at [88, 14] on icon "undo" at bounding box center [87, 16] width 15 height 15
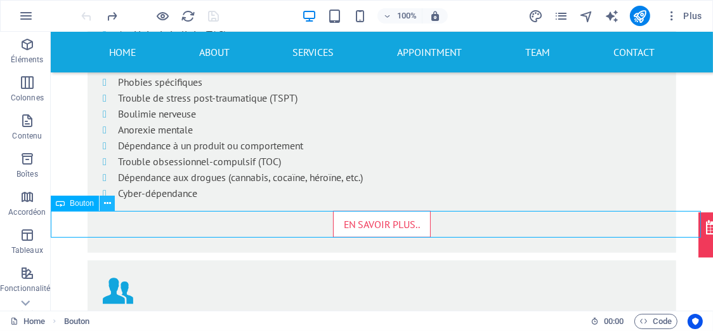
click at [104, 202] on icon at bounding box center [107, 203] width 7 height 13
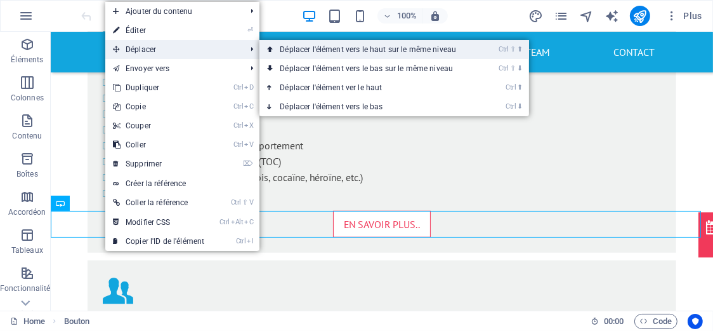
click at [295, 54] on link "Ctrl ⇧ ⬆ Déplacer l'élément vers le haut sur le même niveau" at bounding box center [371, 49] width 222 height 19
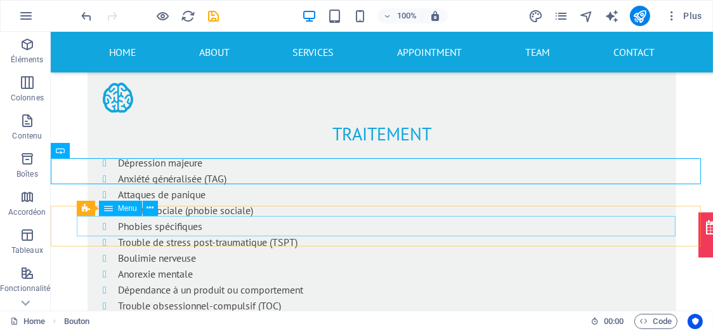
scroll to position [703, 0]
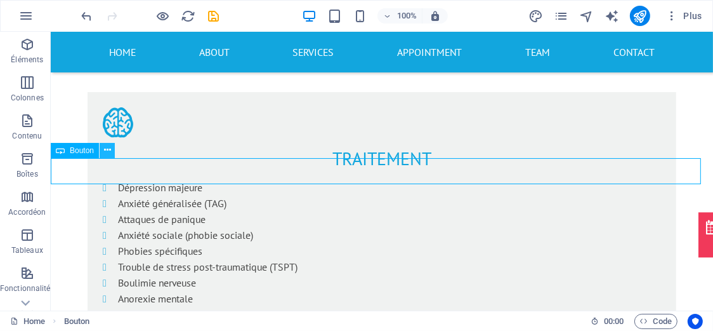
click at [105, 153] on icon at bounding box center [107, 149] width 7 height 13
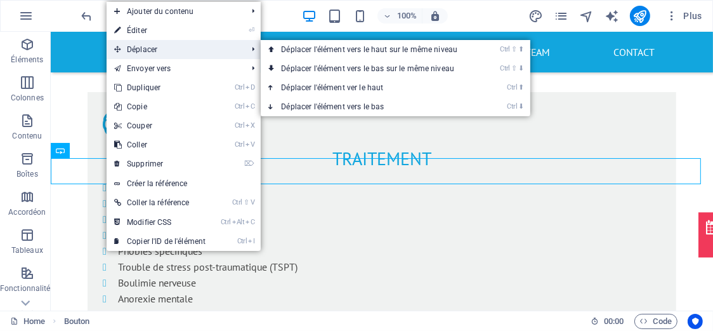
click at [152, 55] on span "Déplacer" at bounding box center [174, 49] width 135 height 19
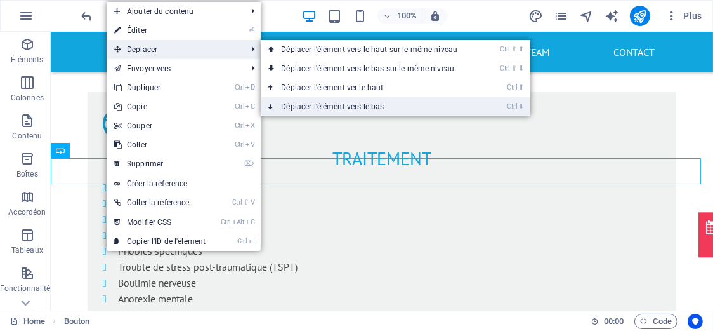
click at [348, 108] on link "Ctrl ⬇ Déplacer l'élément vers le bas" at bounding box center [372, 106] width 222 height 19
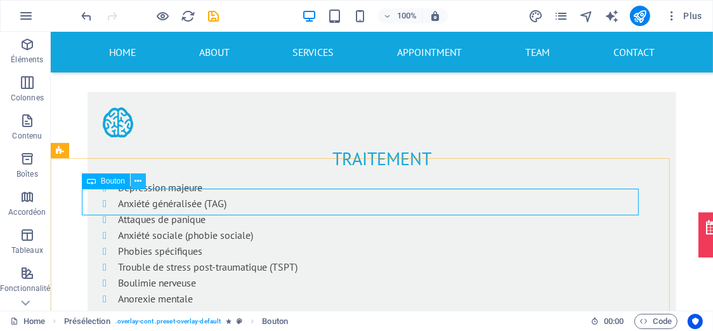
click at [140, 182] on icon at bounding box center [138, 181] width 7 height 13
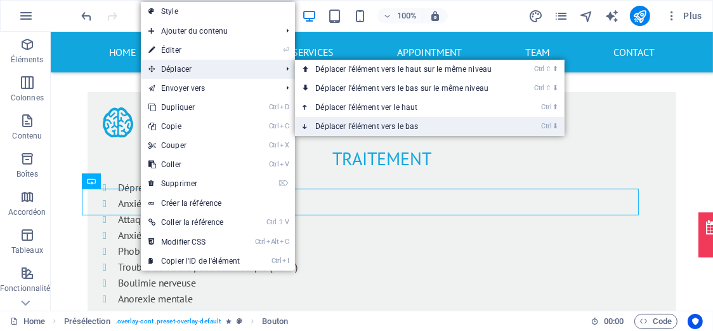
click at [370, 124] on link "Ctrl ⬇ Déplacer l'élément vers le bas" at bounding box center [406, 126] width 222 height 19
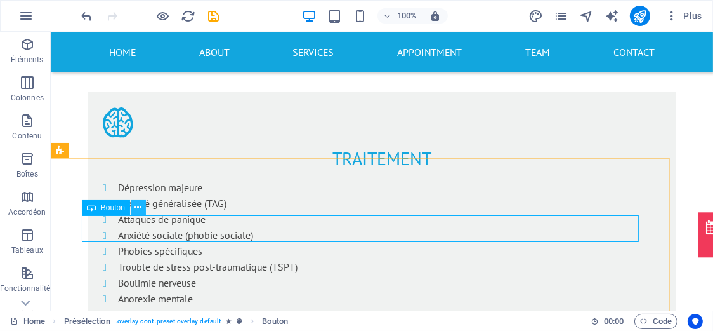
click at [137, 208] on icon at bounding box center [138, 207] width 7 height 13
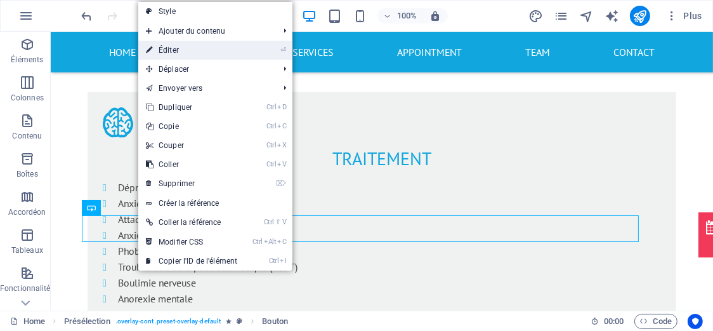
click at [195, 50] on link "⏎ Éditer" at bounding box center [191, 50] width 107 height 19
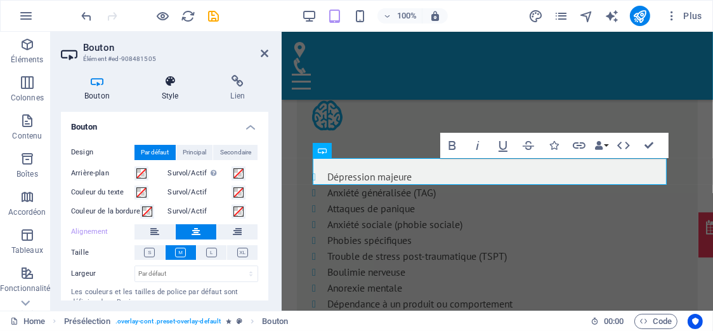
scroll to position [1076, 0]
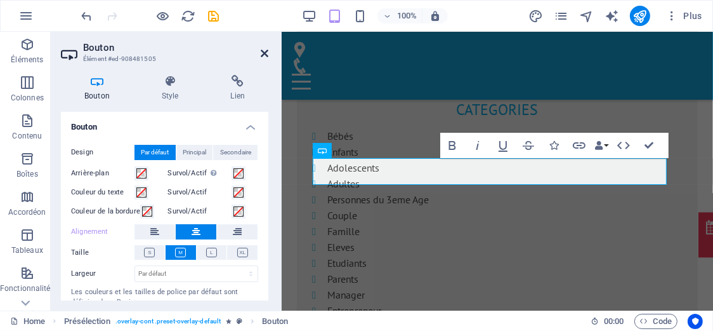
click at [267, 51] on icon at bounding box center [265, 53] width 8 height 10
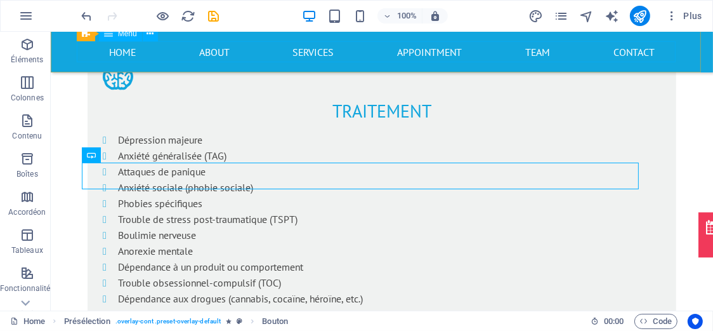
scroll to position [755, 0]
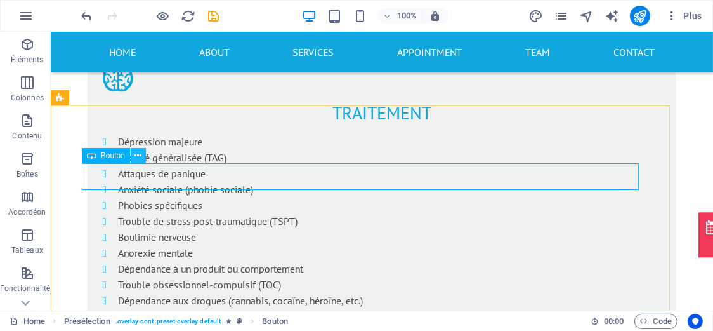
click at [142, 155] on button at bounding box center [138, 155] width 15 height 15
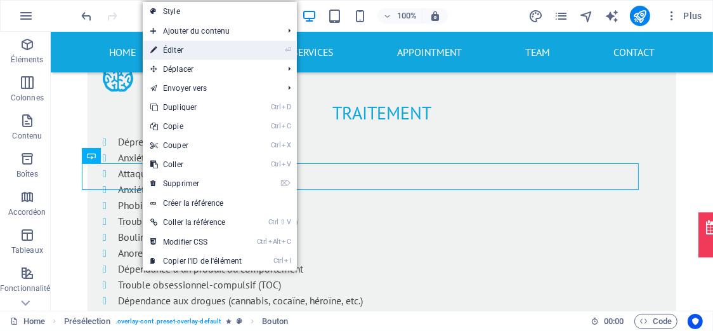
click at [182, 49] on link "⏎ Éditer" at bounding box center [196, 50] width 107 height 19
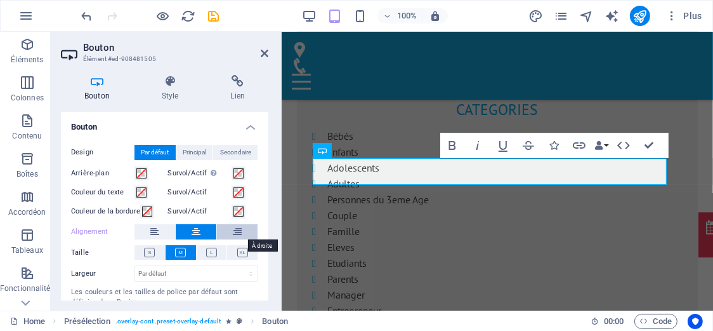
click at [237, 232] on icon at bounding box center [237, 231] width 9 height 15
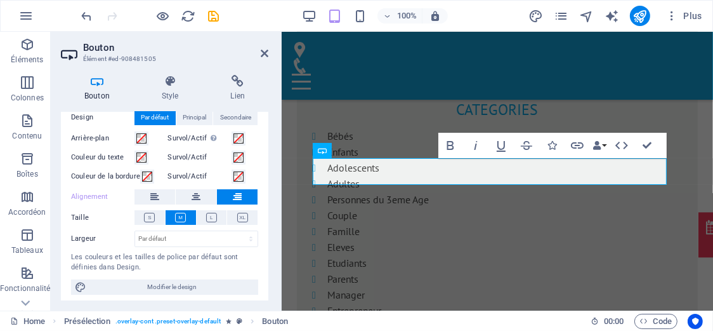
scroll to position [38, 0]
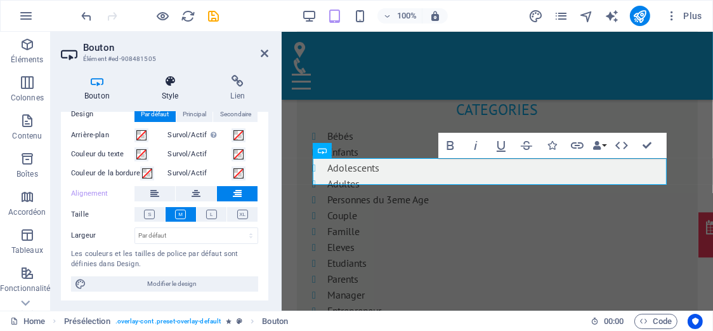
click at [171, 89] on h4 "Style" at bounding box center [172, 88] width 69 height 27
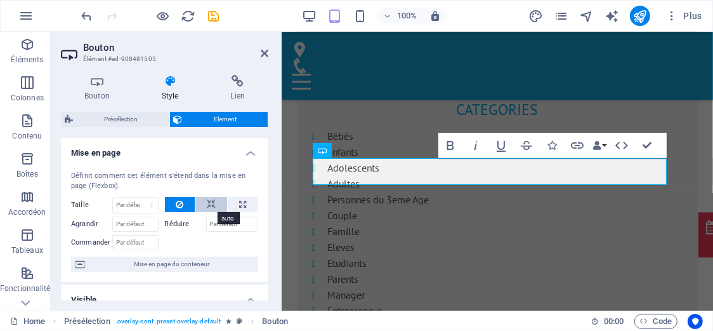
click at [203, 201] on button at bounding box center [211, 204] width 32 height 15
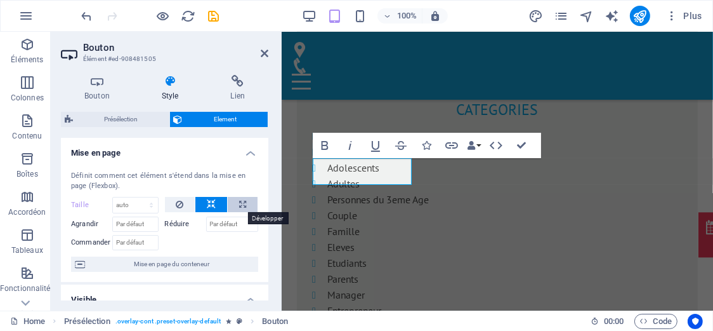
click at [239, 204] on icon at bounding box center [242, 204] width 7 height 15
type input "100"
select select "%"
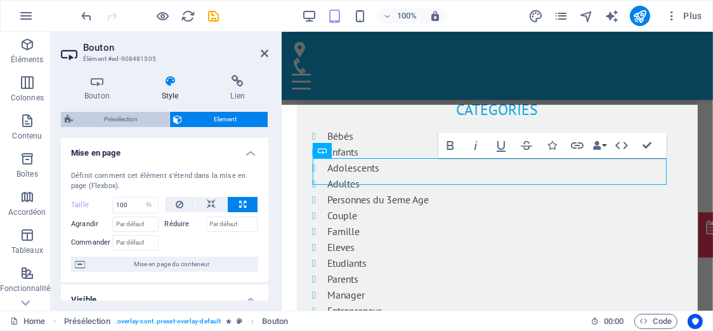
click at [138, 117] on span "Présélection" at bounding box center [121, 119] width 89 height 15
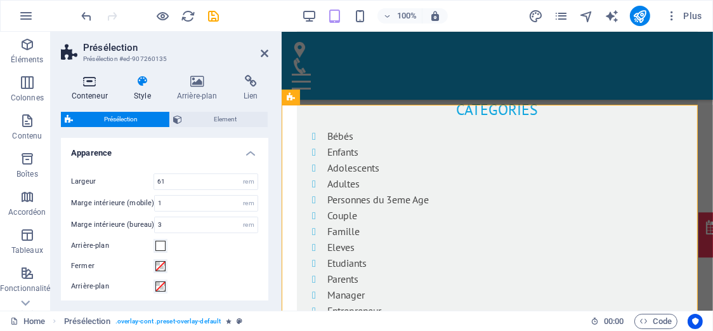
click at [103, 96] on h4 "Conteneur" at bounding box center [92, 88] width 62 height 27
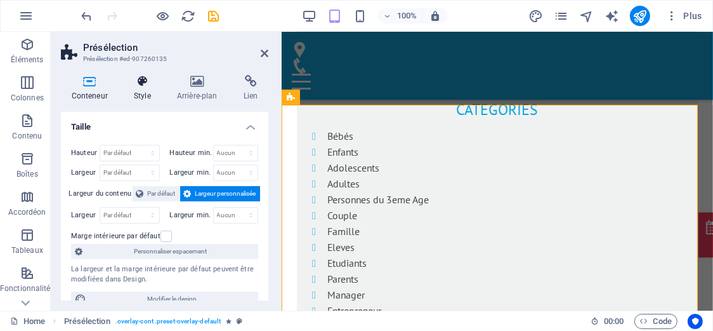
click at [140, 95] on h4 "Style" at bounding box center [144, 88] width 43 height 27
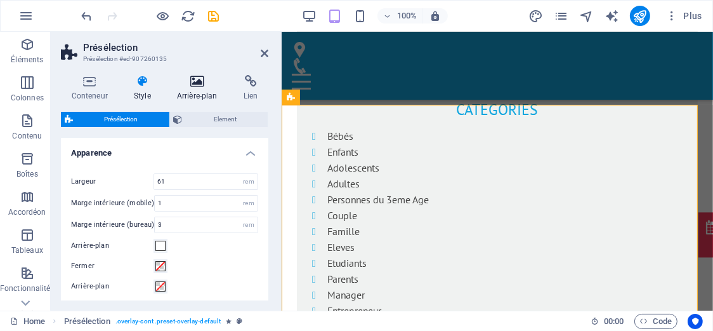
click at [181, 95] on h4 "Arrière-plan" at bounding box center [199, 88] width 67 height 27
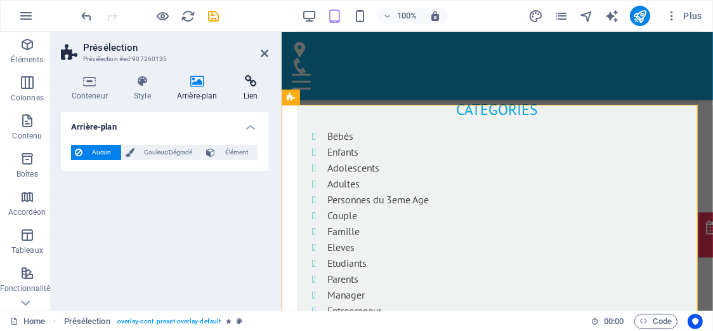
click at [237, 96] on h4 "Lien" at bounding box center [251, 88] width 36 height 27
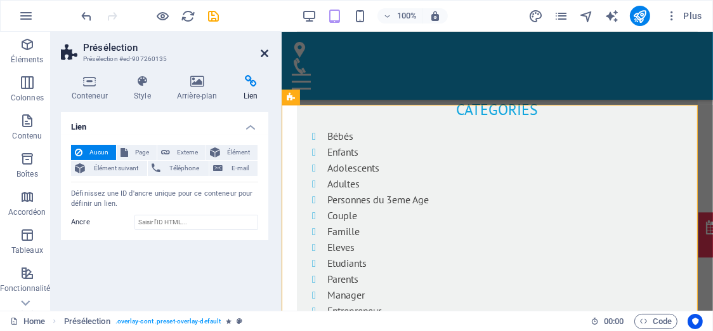
click at [267, 54] on icon at bounding box center [265, 53] width 8 height 10
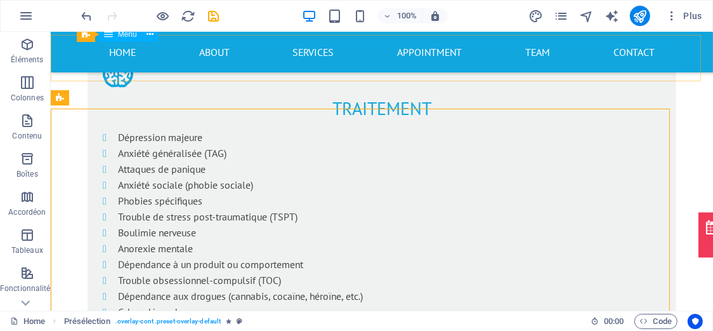
scroll to position [755, 0]
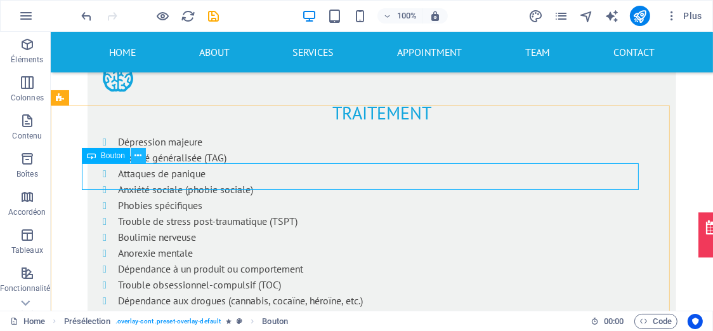
click at [138, 159] on icon at bounding box center [138, 155] width 7 height 13
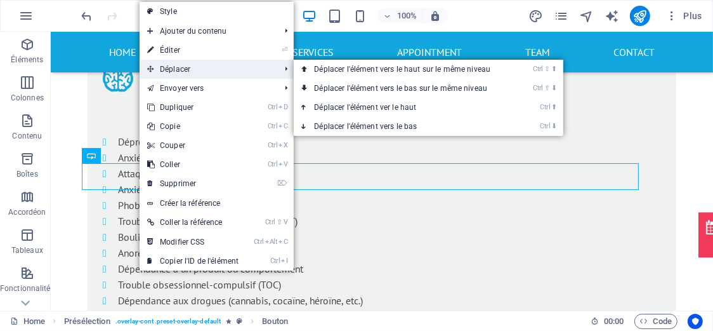
click at [163, 72] on span "Déplacer" at bounding box center [207, 69] width 135 height 19
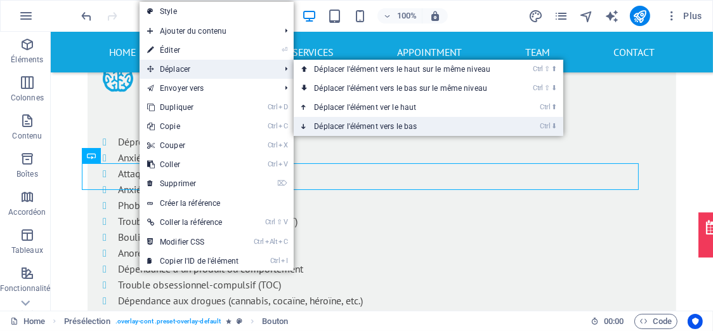
click at [380, 128] on link "Ctrl ⬇ Déplacer l'élément vers le bas" at bounding box center [405, 126] width 222 height 19
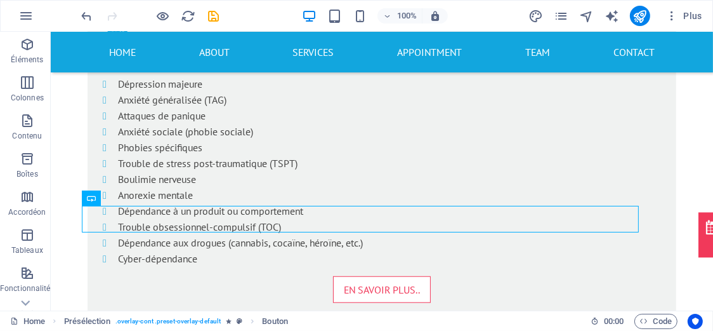
scroll to position [846, 0]
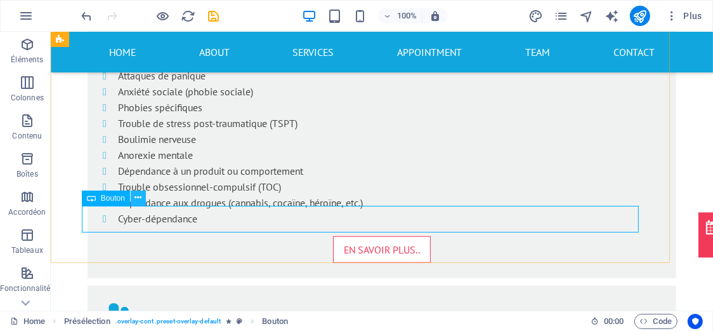
click at [138, 202] on icon at bounding box center [138, 197] width 7 height 13
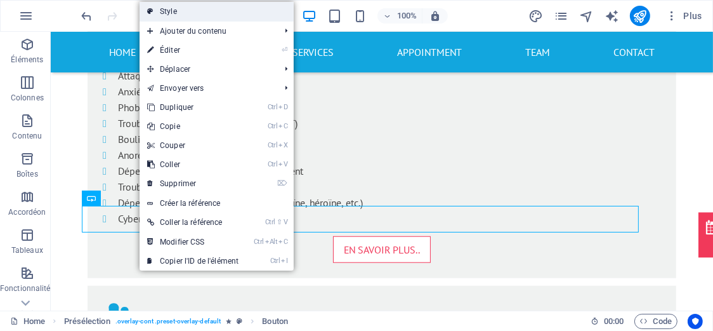
click at [196, 13] on link "Style" at bounding box center [217, 11] width 154 height 19
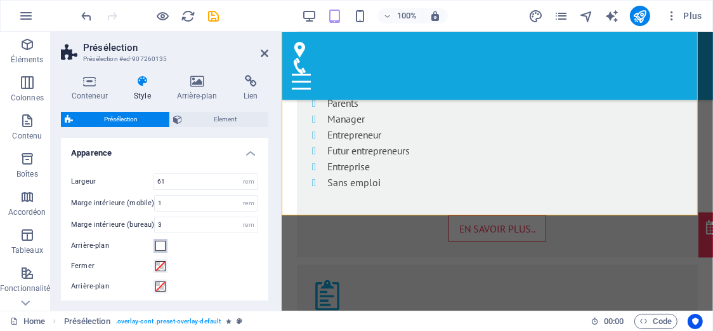
click at [164, 246] on span at bounding box center [161, 246] width 10 height 10
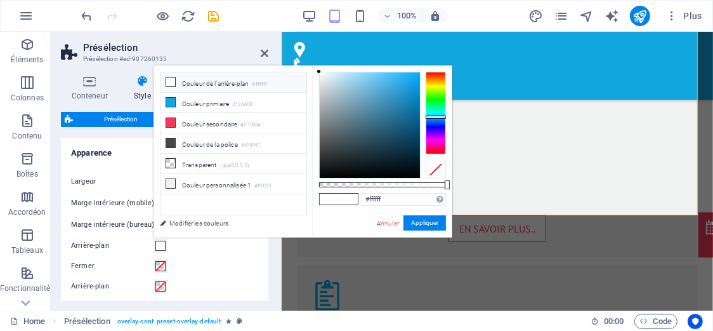
click at [435, 117] on div at bounding box center [436, 113] width 20 height 83
type input "#83d2f7"
click at [366, 75] on div at bounding box center [370, 124] width 100 height 105
click at [393, 222] on link "Annuler" at bounding box center [388, 223] width 25 height 10
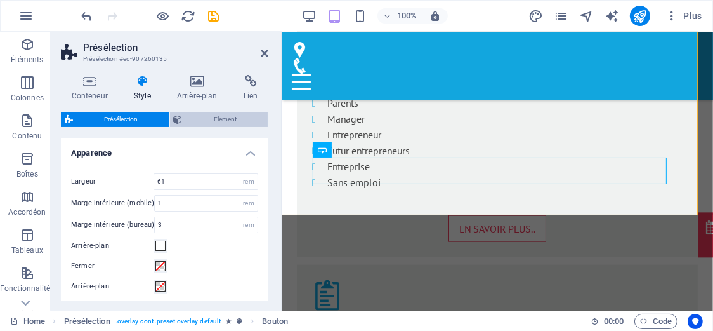
click at [222, 119] on span "Element" at bounding box center [226, 119] width 78 height 15
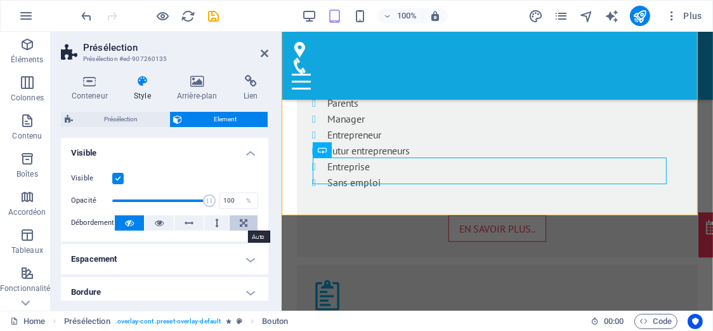
click at [242, 223] on icon at bounding box center [244, 222] width 8 height 15
click at [182, 260] on h4 "Espacement" at bounding box center [165, 259] width 208 height 30
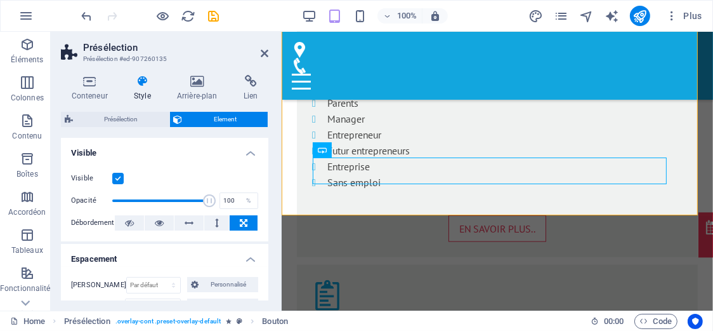
drag, startPoint x: 265, startPoint y: 192, endPoint x: 272, endPoint y: 215, distance: 23.7
click at [270, 216] on div "Conteneur Style Arrière-plan Lien Taille Hauteur Par défaut px rem % vh vw Haut…" at bounding box center [165, 188] width 228 height 246
click at [270, 269] on div "Conteneur Style Arrière-plan Lien Taille Hauteur Par défaut px rem % vh vw Haut…" at bounding box center [165, 188] width 228 height 246
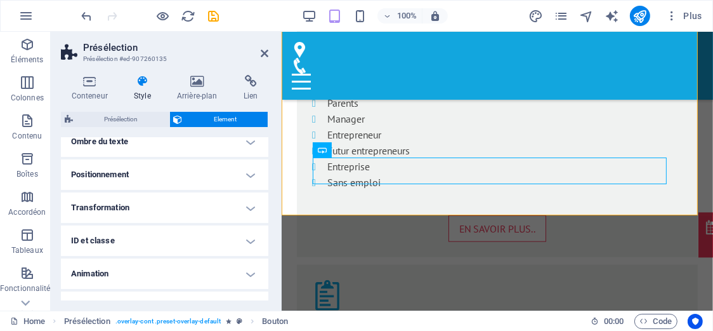
scroll to position [272, 0]
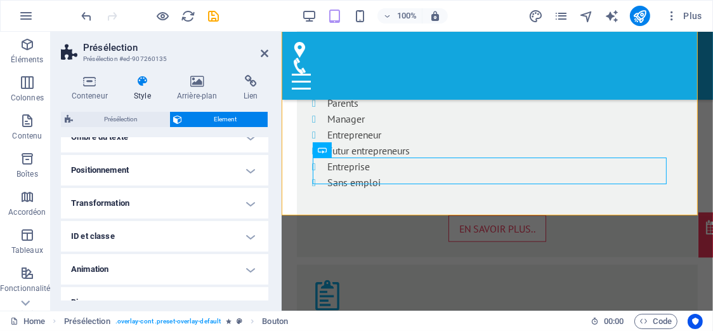
click at [248, 169] on h4 "Positionnement" at bounding box center [165, 170] width 208 height 30
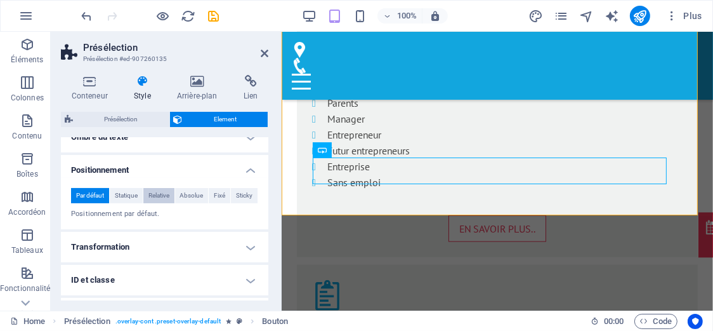
click at [169, 192] on span "Relative" at bounding box center [159, 195] width 21 height 15
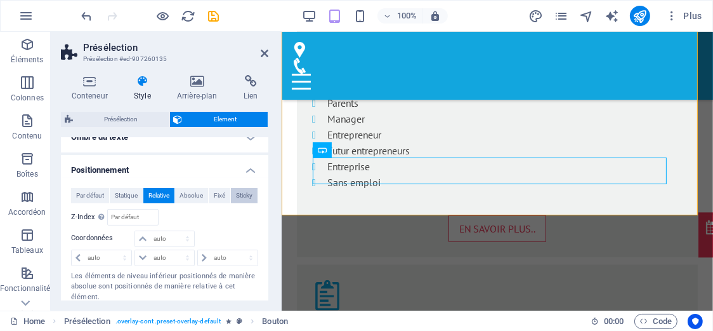
click at [238, 198] on span "Sticky" at bounding box center [244, 195] width 17 height 15
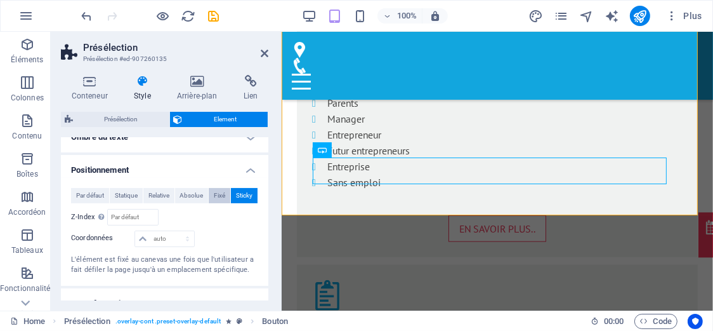
click at [220, 199] on span "Fixé" at bounding box center [219, 195] width 11 height 15
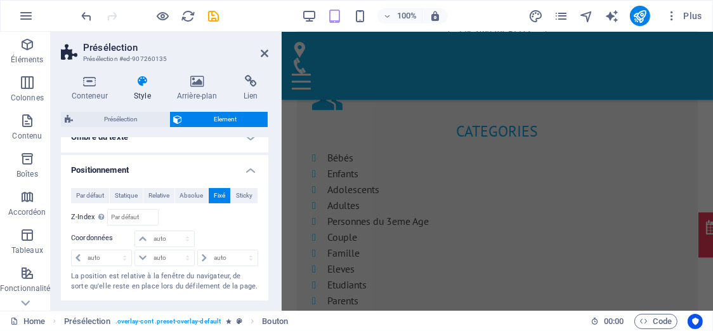
scroll to position [1066, 0]
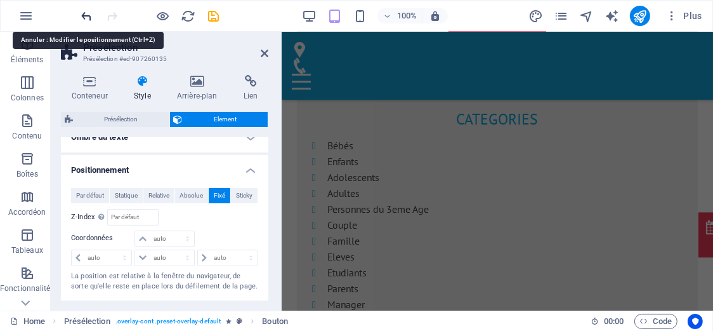
click at [93, 18] on icon "undo" at bounding box center [87, 16] width 15 height 15
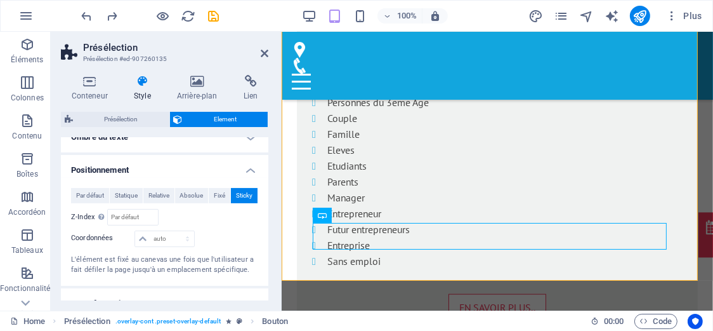
scroll to position [1240, 0]
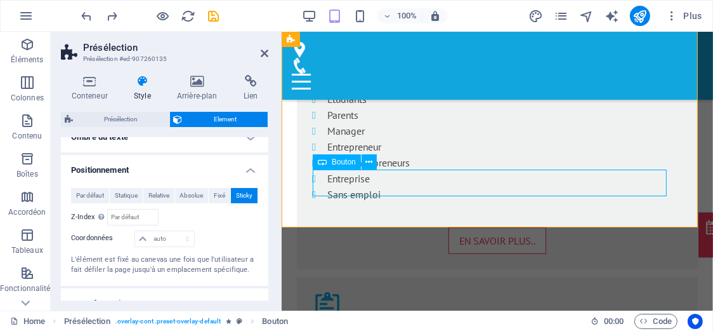
click at [132, 195] on span "Statique" at bounding box center [126, 195] width 23 height 15
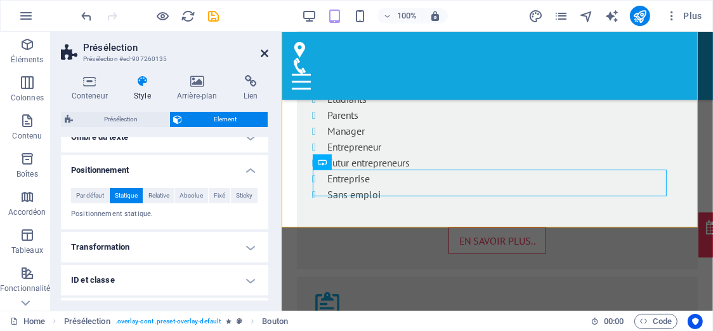
click at [264, 54] on icon at bounding box center [265, 53] width 8 height 10
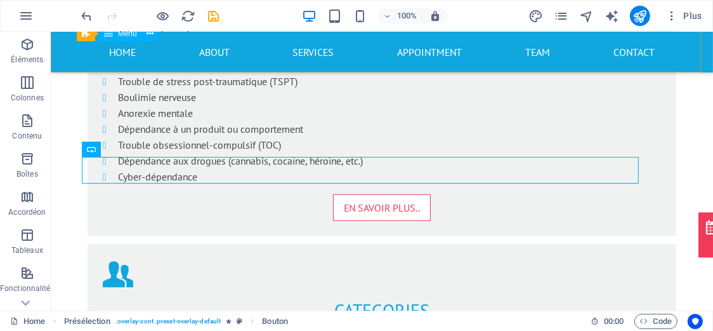
scroll to position [894, 0]
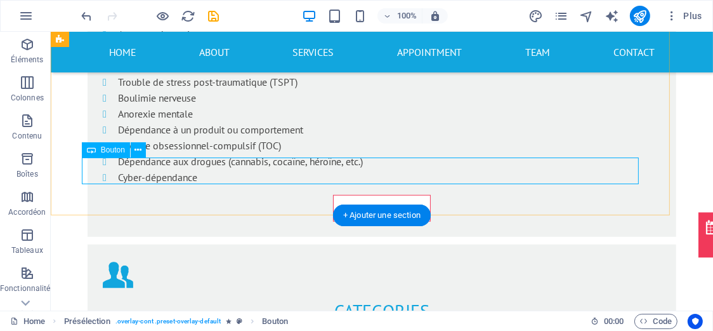
click at [139, 151] on icon at bounding box center [138, 149] width 7 height 13
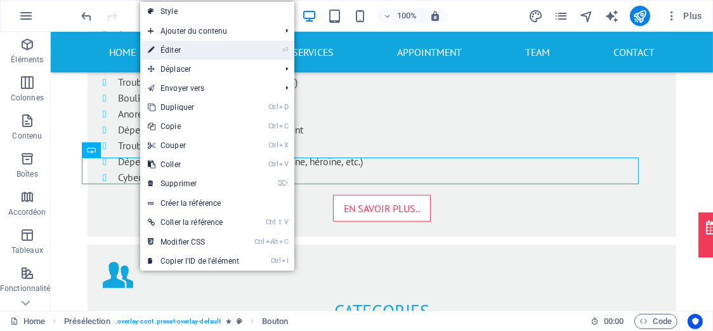
click at [174, 53] on link "⏎ Éditer" at bounding box center [193, 50] width 107 height 19
select select "%"
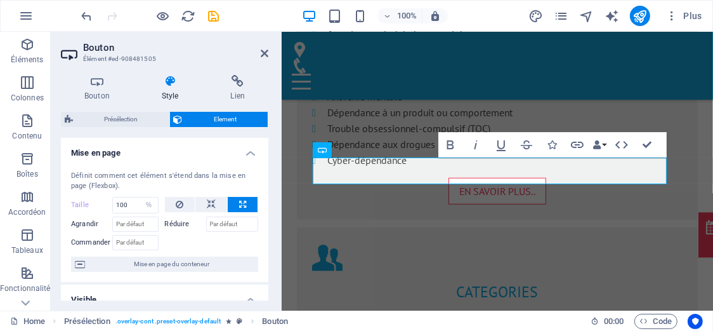
scroll to position [1252, 0]
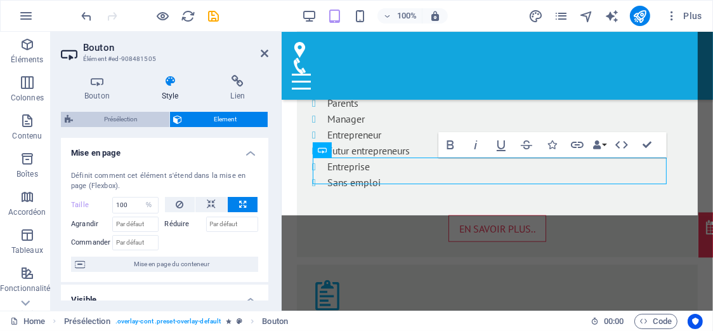
click at [147, 119] on span "Présélection" at bounding box center [121, 119] width 89 height 15
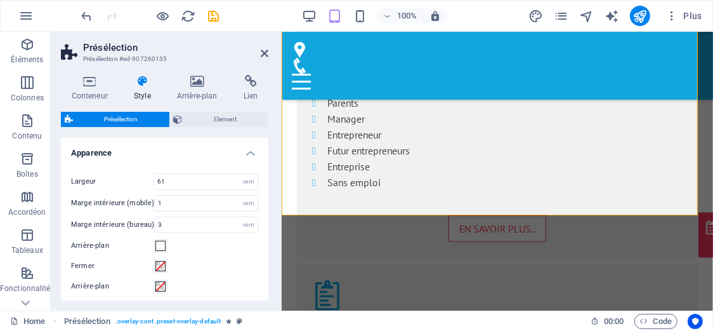
click at [138, 88] on h4 "Style" at bounding box center [144, 88] width 43 height 27
click at [194, 86] on icon at bounding box center [197, 81] width 62 height 13
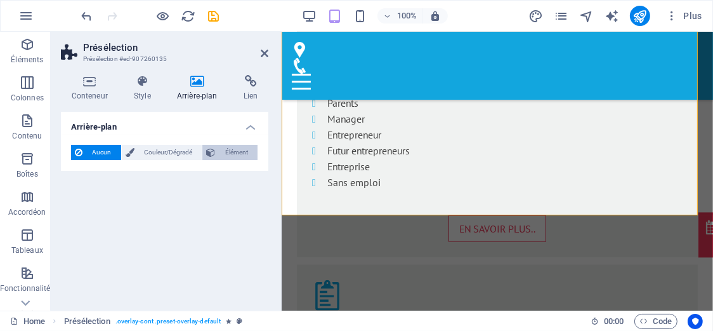
click at [214, 156] on icon at bounding box center [210, 152] width 9 height 15
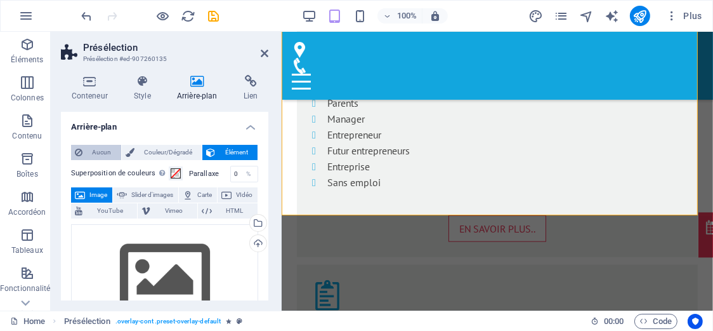
click at [84, 157] on button "Aucun" at bounding box center [96, 152] width 50 height 15
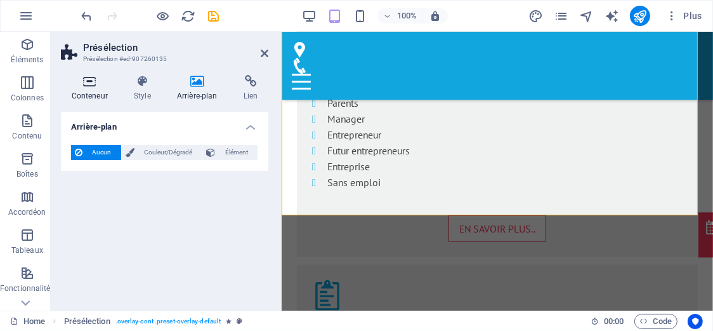
click at [86, 84] on icon at bounding box center [89, 81] width 57 height 13
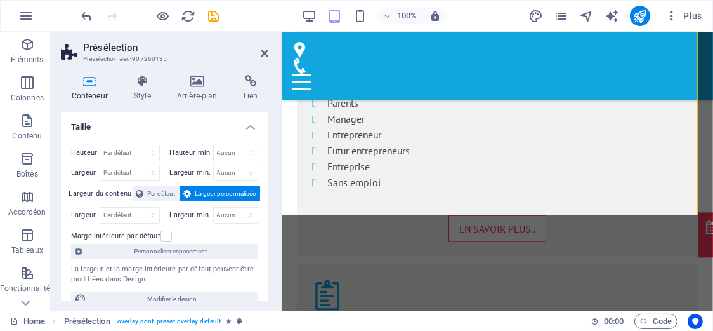
drag, startPoint x: 265, startPoint y: 172, endPoint x: 262, endPoint y: 199, distance: 27.6
click at [262, 199] on div "Hauteur Par défaut px rem % vh vw Hauteur min. Aucun px rem % vh vw Largeur Par…" at bounding box center [165, 226] width 208 height 182
click at [199, 304] on div "Conteneur Style Arrière-plan Lien Taille Hauteur Par défaut px rem % vh vw Haut…" at bounding box center [165, 188] width 228 height 246
click at [198, 298] on span "Modifier le design" at bounding box center [172, 298] width 164 height 15
select select "rem"
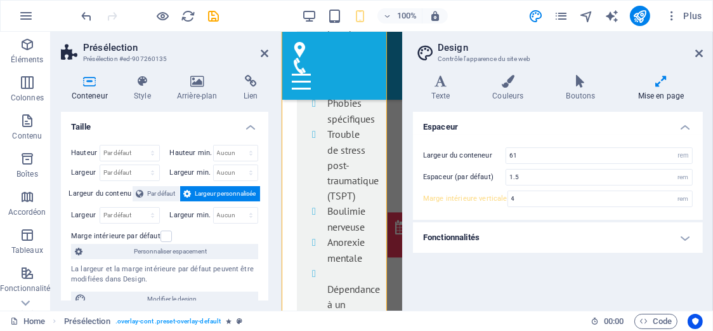
scroll to position [3464, 0]
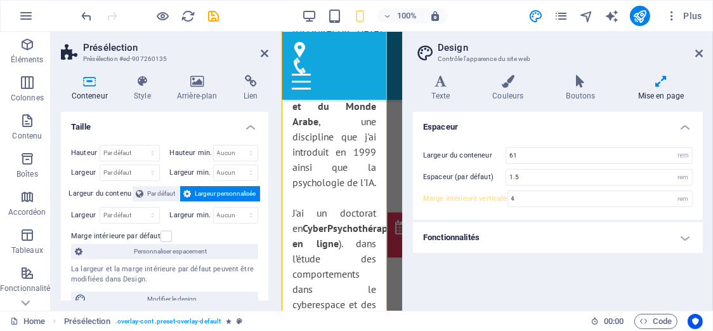
click at [501, 237] on h4 "Fonctionnalités" at bounding box center [558, 237] width 290 height 30
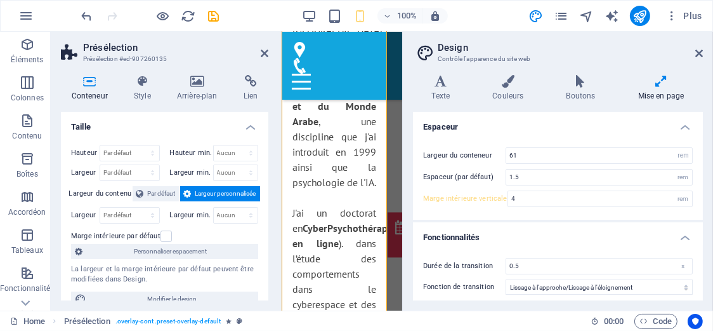
click at [649, 89] on h4 "Mise en page" at bounding box center [661, 88] width 84 height 27
click at [592, 90] on h4 "Boutons" at bounding box center [584, 88] width 72 height 27
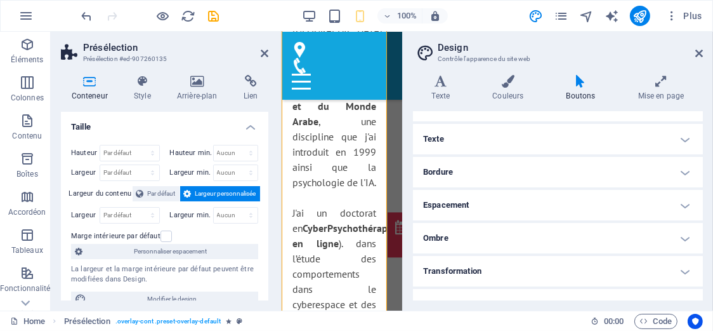
scroll to position [110, 0]
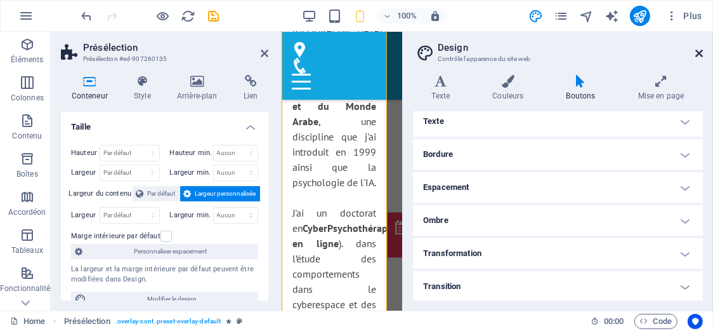
click at [698, 52] on icon at bounding box center [700, 53] width 8 height 10
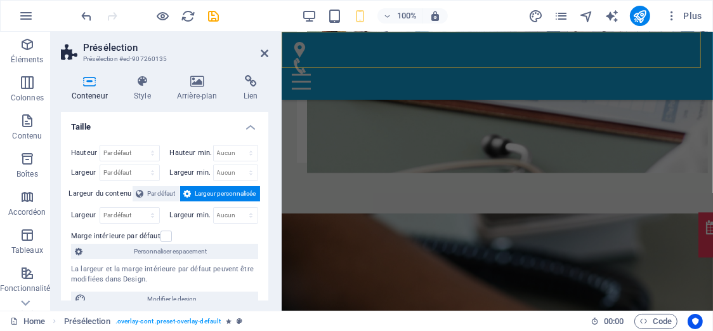
scroll to position [1152, 0]
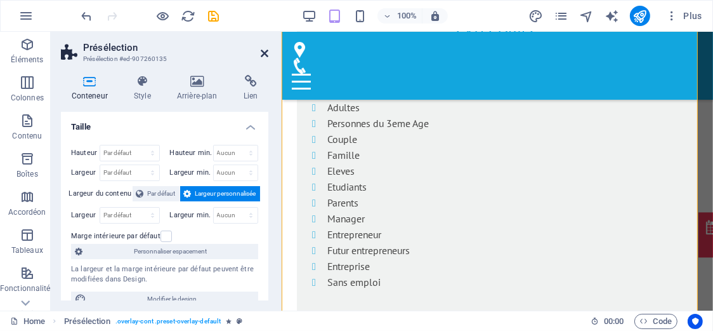
click at [262, 58] on link at bounding box center [265, 53] width 8 height 11
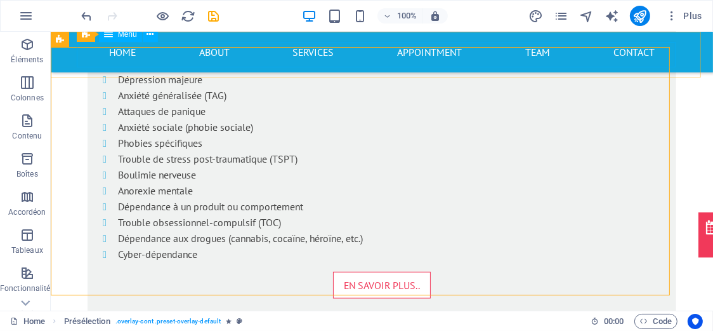
scroll to position [814, 0]
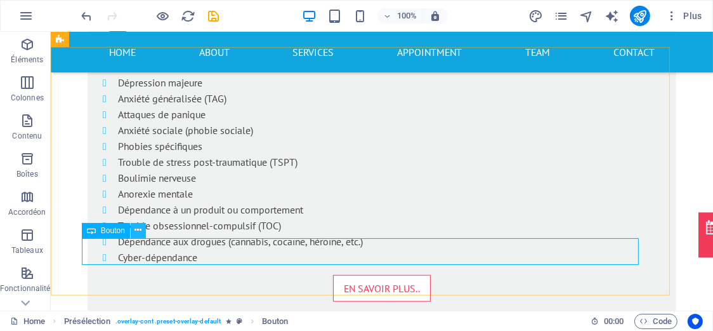
click at [137, 229] on icon at bounding box center [138, 229] width 7 height 13
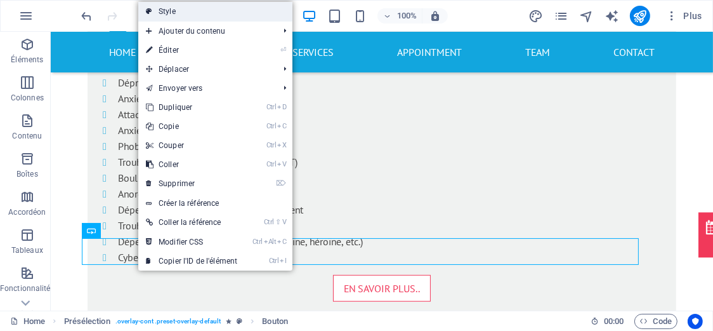
click at [208, 17] on link "Style" at bounding box center [215, 11] width 154 height 19
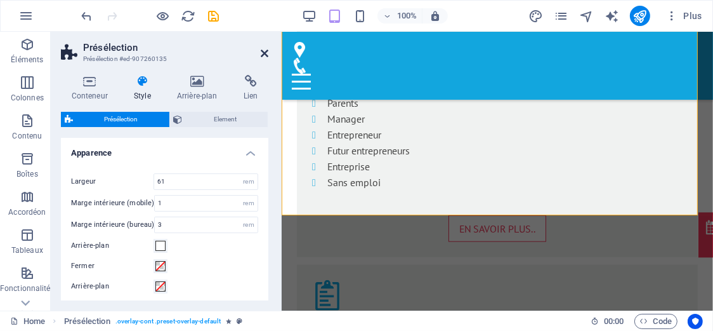
click at [265, 53] on icon at bounding box center [265, 53] width 8 height 10
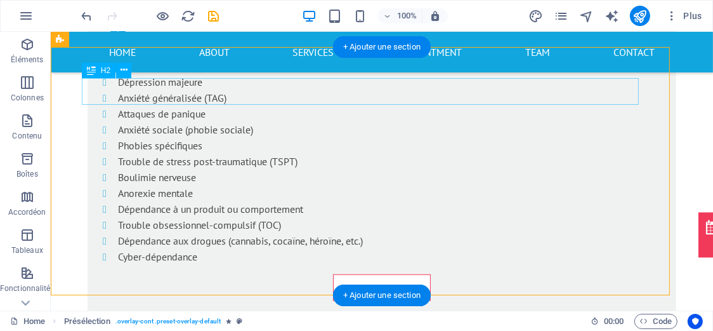
scroll to position [814, 0]
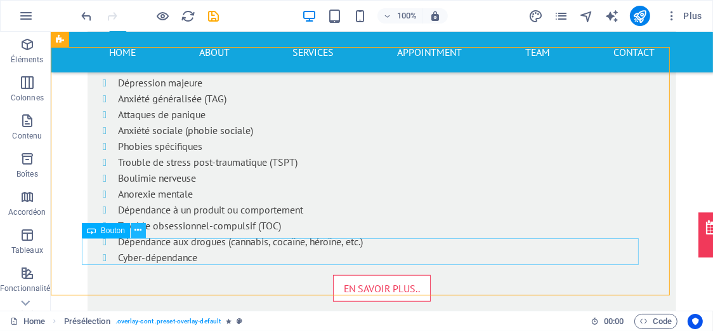
click at [140, 234] on icon at bounding box center [138, 229] width 7 height 13
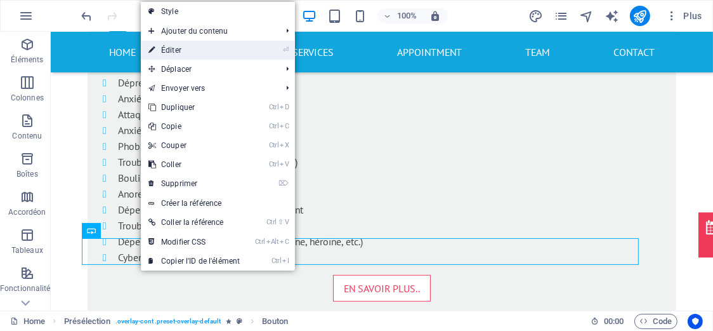
click at [173, 52] on link "⏎ Éditer" at bounding box center [194, 50] width 107 height 19
select select "%"
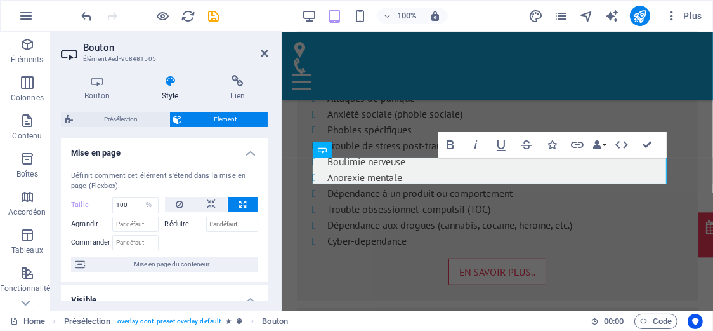
scroll to position [1252, 0]
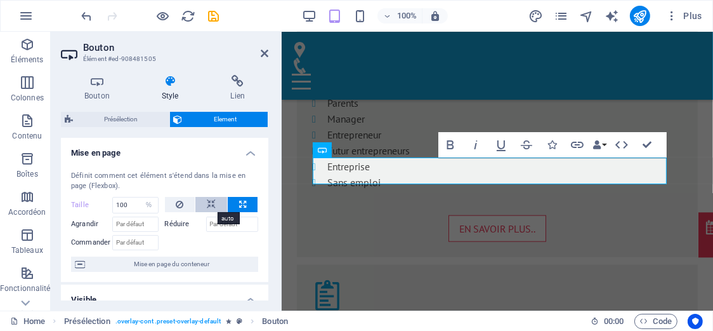
click at [211, 197] on icon at bounding box center [211, 204] width 9 height 15
select select "DISABLED_OPTION_VALUE"
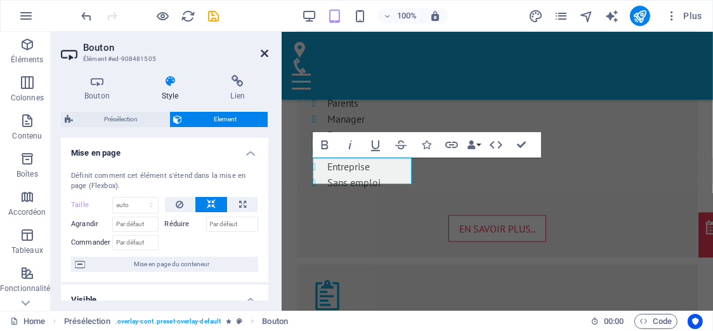
click at [263, 57] on icon at bounding box center [265, 53] width 8 height 10
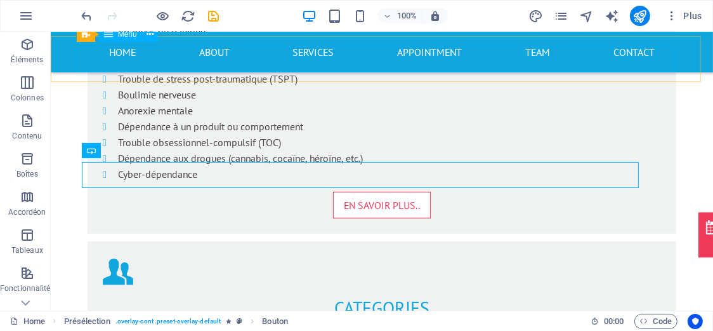
scroll to position [894, 0]
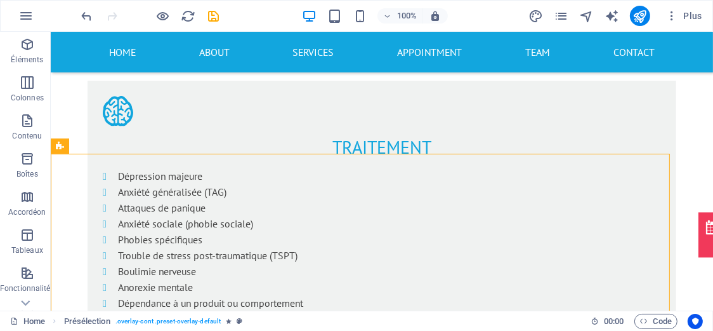
scroll to position [703, 0]
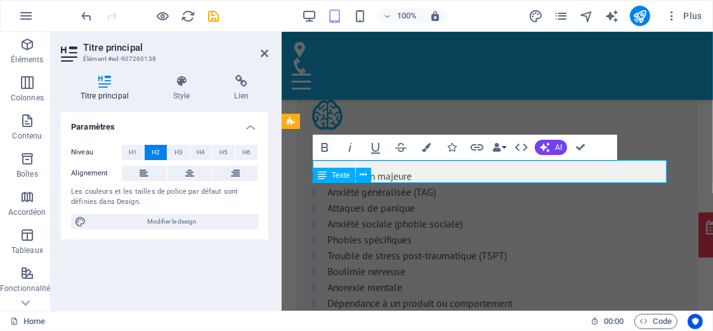
scroll to position [1052, 0]
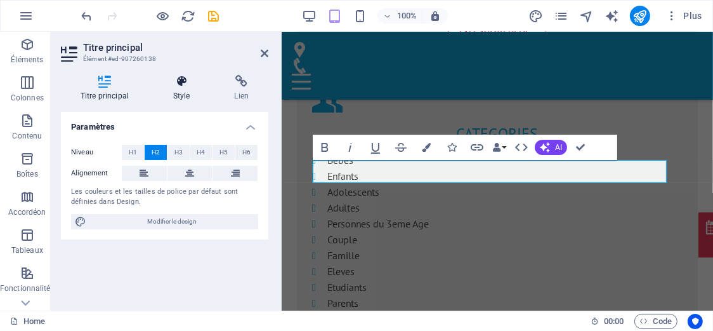
click at [185, 95] on h4 "Style" at bounding box center [185, 88] width 62 height 27
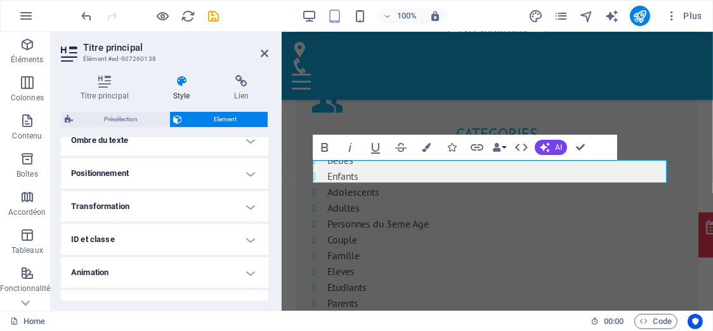
scroll to position [383, 0]
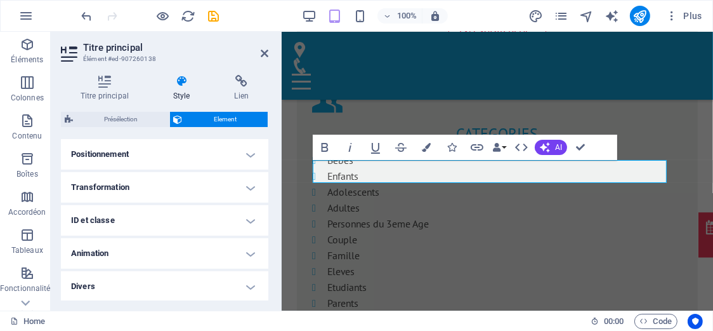
click at [249, 249] on h4 "Animation" at bounding box center [165, 253] width 208 height 30
click at [427, 143] on icon "button" at bounding box center [426, 147] width 9 height 9
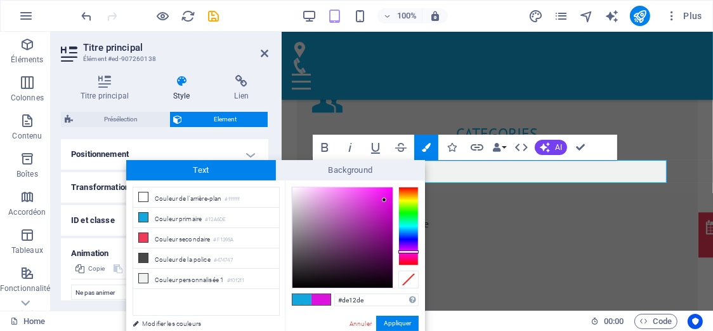
click at [407, 251] on div at bounding box center [409, 226] width 20 height 79
drag, startPoint x: 382, startPoint y: 199, endPoint x: 355, endPoint y: 190, distance: 28.1
click at [355, 190] on div at bounding box center [355, 189] width 4 height 4
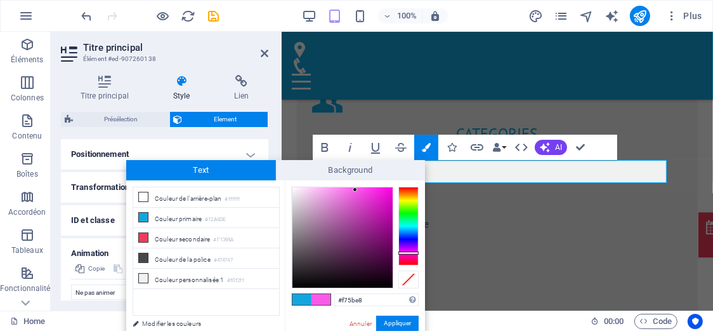
click at [406, 253] on div at bounding box center [409, 226] width 20 height 79
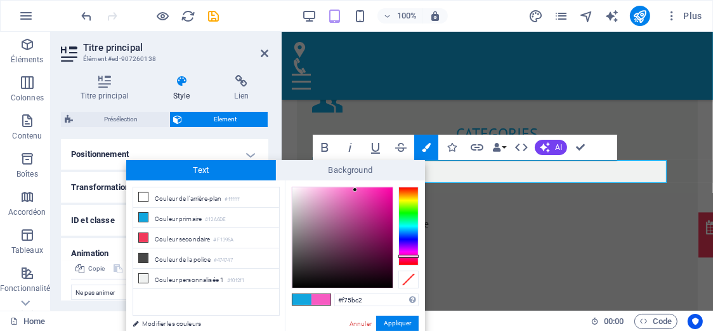
click at [405, 256] on div at bounding box center [409, 226] width 20 height 79
type input "#ff4ec2"
click at [362, 187] on div at bounding box center [343, 237] width 100 height 100
click at [397, 323] on button "Appliquer" at bounding box center [397, 322] width 43 height 15
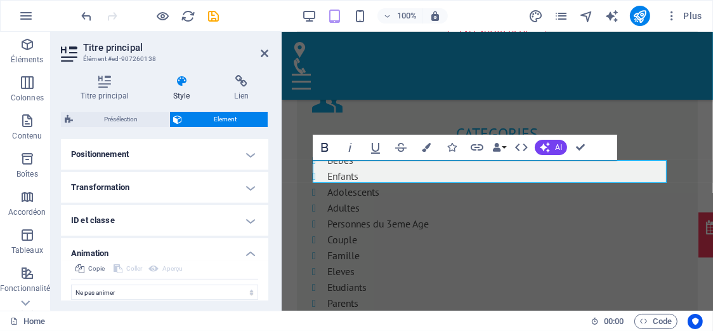
click at [324, 146] on icon "button" at bounding box center [324, 147] width 15 height 15
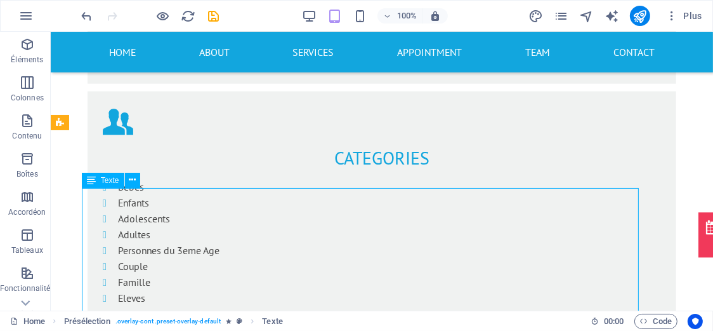
scroll to position [731, 0]
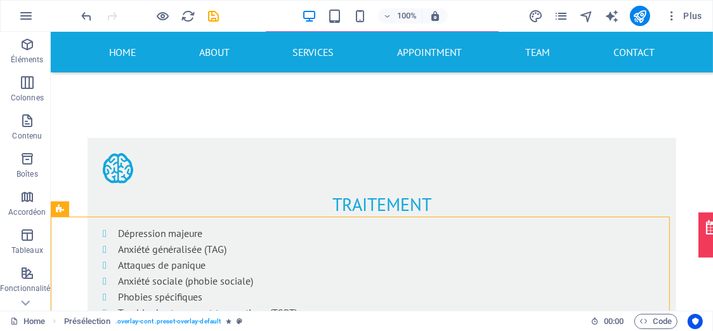
scroll to position [635, 0]
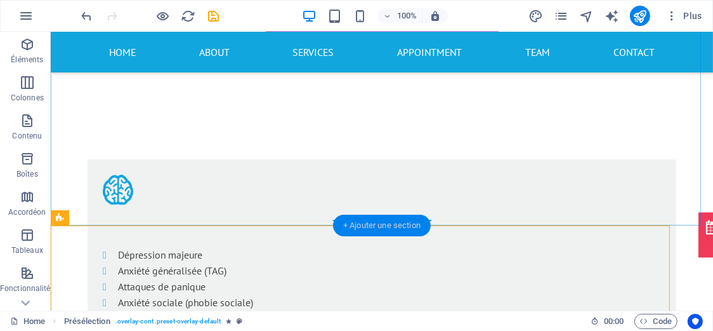
click at [388, 223] on div "+ Ajouter une section" at bounding box center [382, 226] width 98 height 22
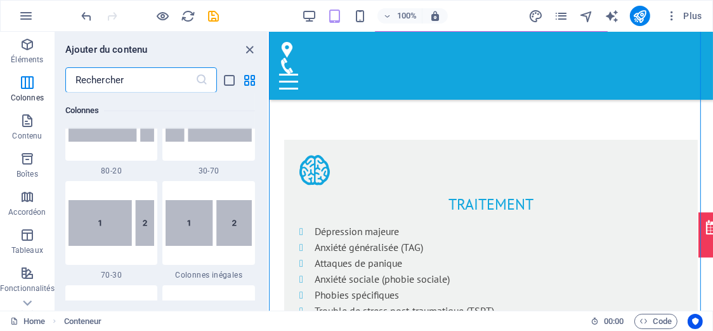
scroll to position [641, 0]
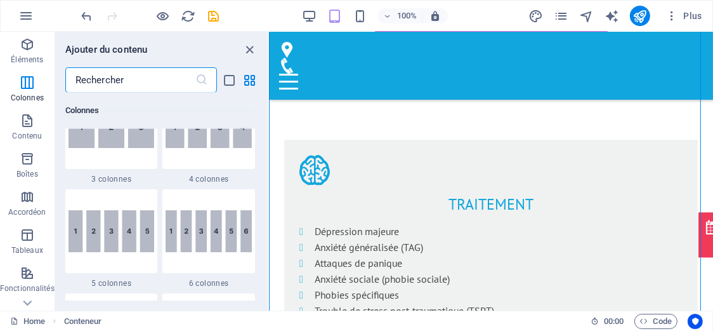
click at [172, 83] on input "text" at bounding box center [130, 79] width 130 height 25
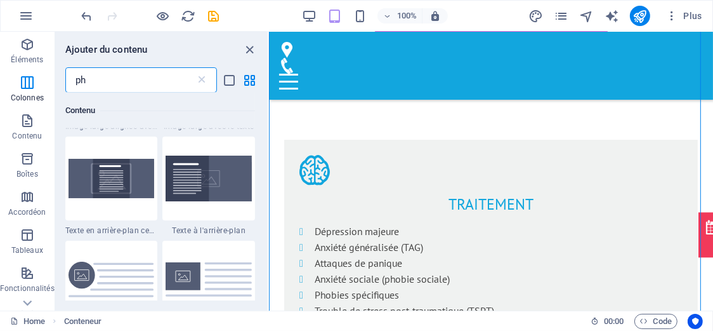
scroll to position [141, 0]
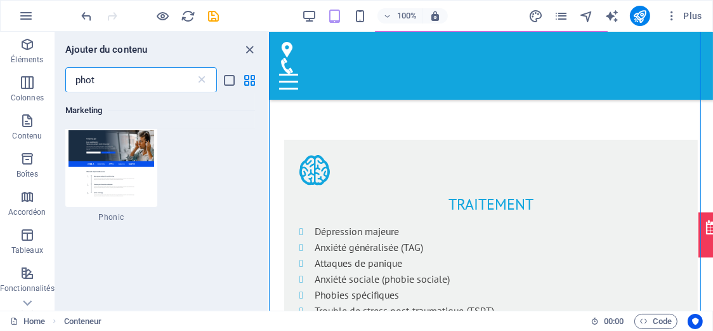
type input "photo"
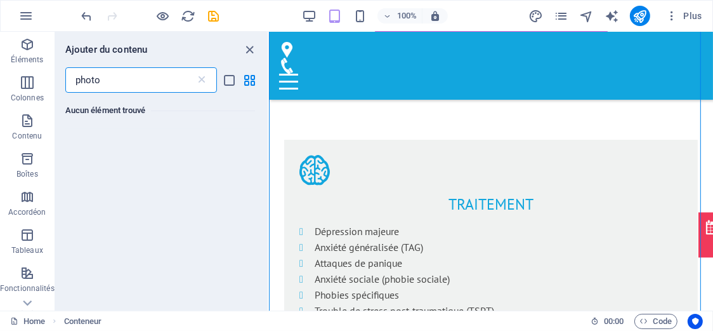
click at [92, 86] on input "photo" at bounding box center [130, 79] width 130 height 25
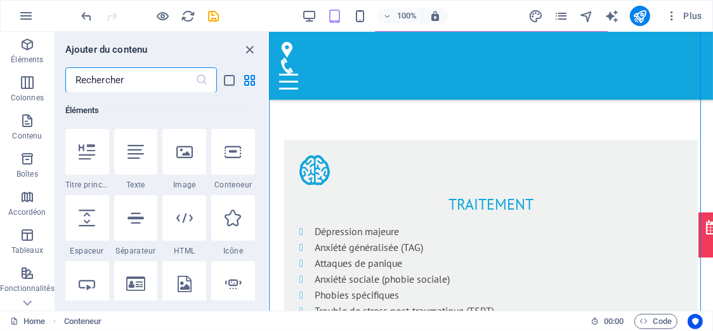
scroll to position [161, 0]
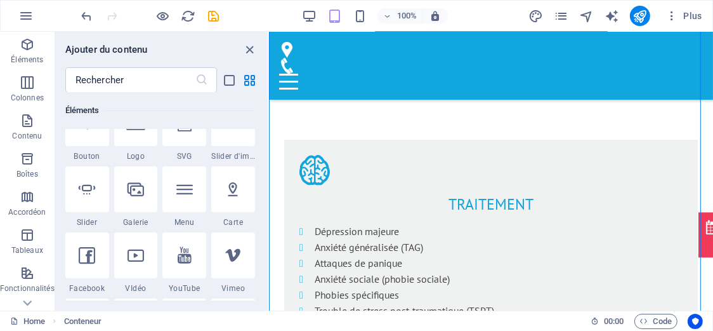
click at [265, 89] on div "​" at bounding box center [161, 79] width 213 height 25
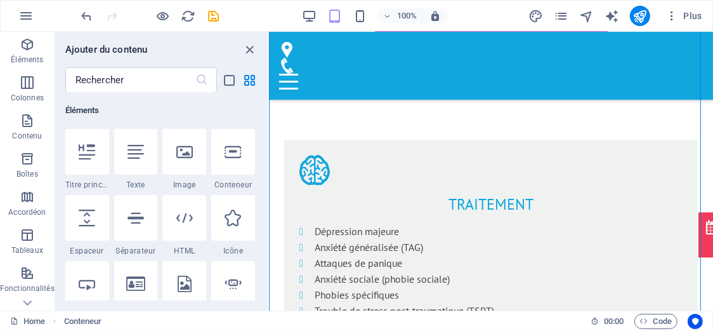
click at [265, 103] on div "Éléments 1 Star Titre principal 1 Star Texte 1 Star Image 1 Star Conteneur 1 St…" at bounding box center [161, 197] width 213 height 208
click at [260, 201] on div "Éléments 1 Star Titre principal 1 Star Texte 1 Star Image 1 Star Conteneur 1 St…" at bounding box center [161, 197] width 213 height 208
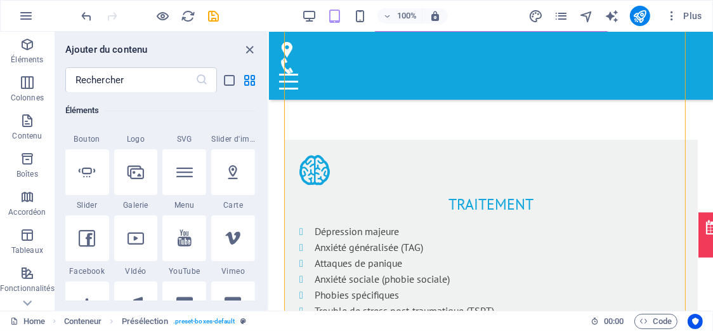
scroll to position [182, 0]
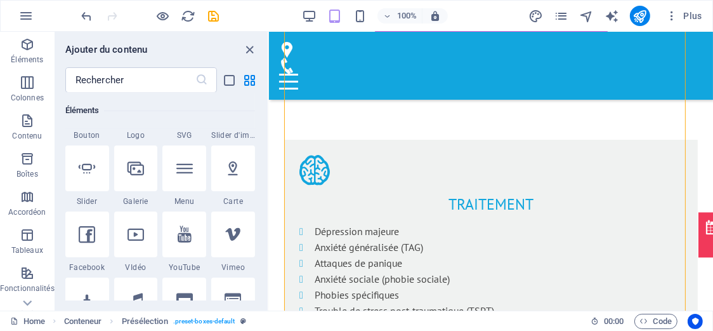
click at [265, 85] on div "​" at bounding box center [161, 79] width 213 height 25
click at [267, 84] on div "​" at bounding box center [161, 79] width 213 height 25
click at [265, 90] on div "​" at bounding box center [161, 79] width 213 height 25
click at [262, 84] on div "​" at bounding box center [161, 79] width 213 height 25
click at [197, 108] on h6 "Éléments" at bounding box center [160, 110] width 190 height 15
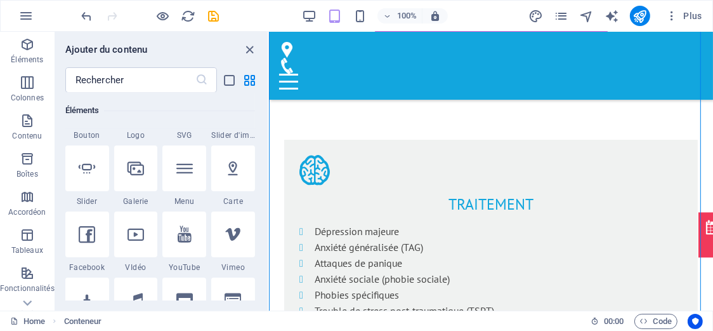
scroll to position [0, 0]
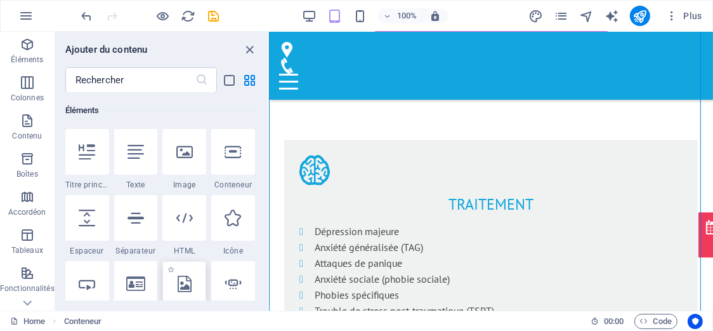
click at [180, 284] on icon at bounding box center [185, 283] width 14 height 17
select select "xMidYMid"
select select "px"
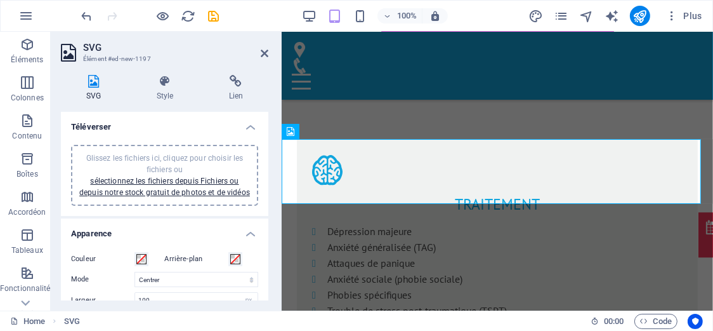
scroll to position [1042, 0]
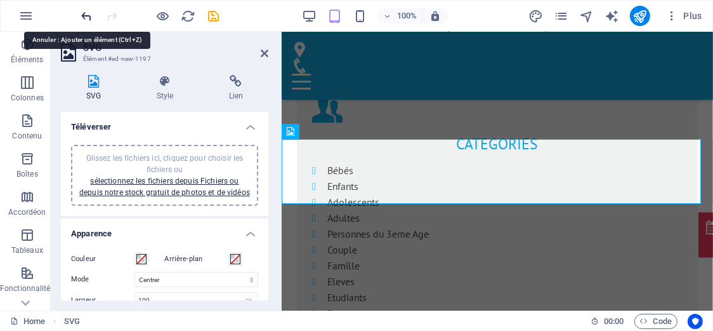
click at [90, 18] on icon "undo" at bounding box center [87, 16] width 15 height 15
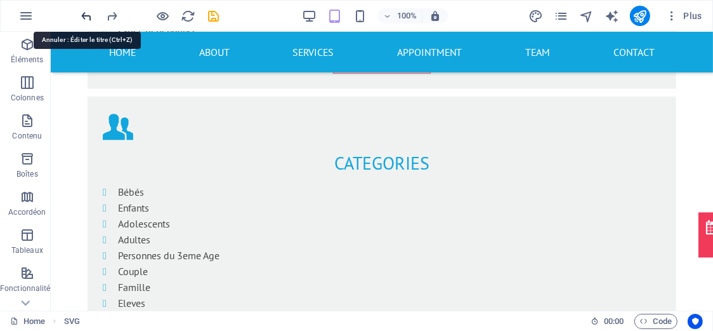
scroll to position [690, 0]
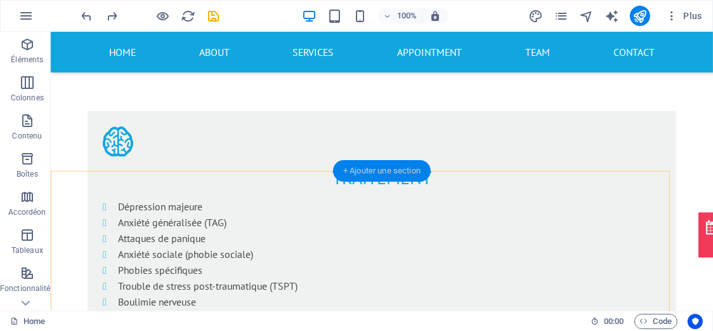
click at [383, 171] on div "+ Ajouter une section" at bounding box center [382, 171] width 98 height 22
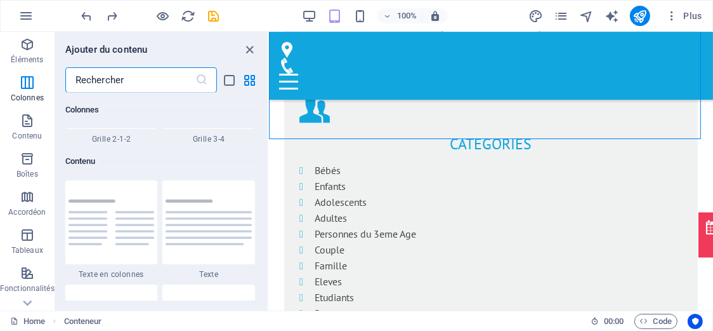
scroll to position [2085, 0]
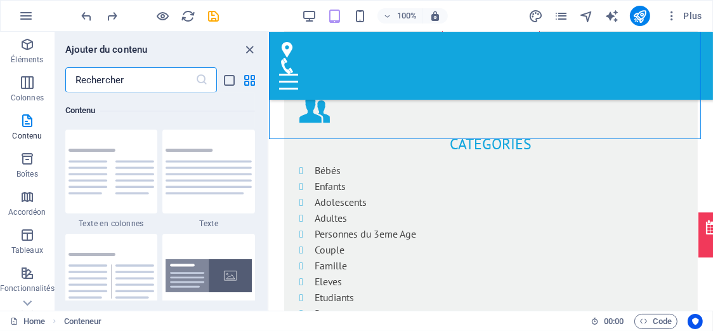
click at [157, 84] on input "text" at bounding box center [130, 79] width 130 height 25
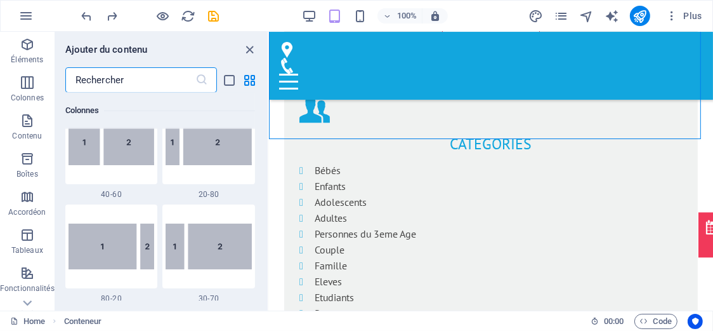
scroll to position [0, 0]
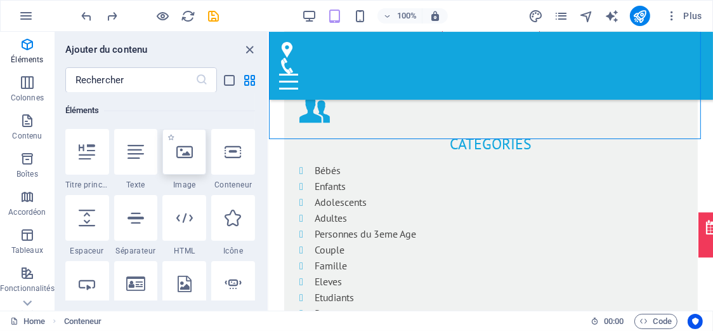
click at [181, 150] on icon at bounding box center [184, 151] width 17 height 17
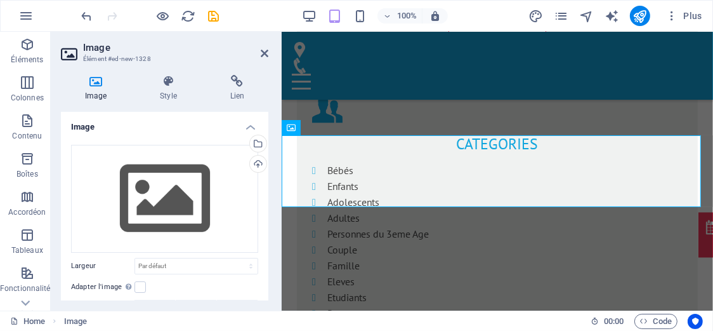
scroll to position [1045, 0]
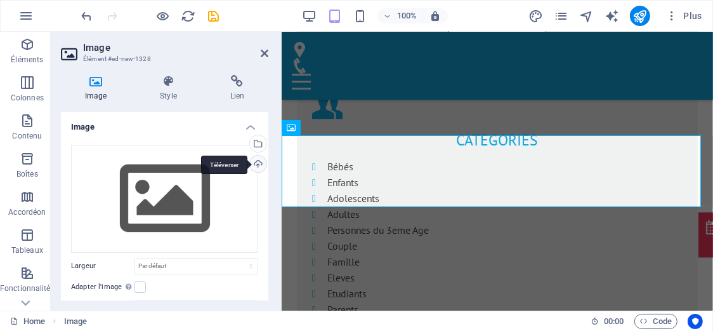
click at [258, 164] on div "Téléverser" at bounding box center [257, 165] width 19 height 19
